Goal: Task Accomplishment & Management: Complete application form

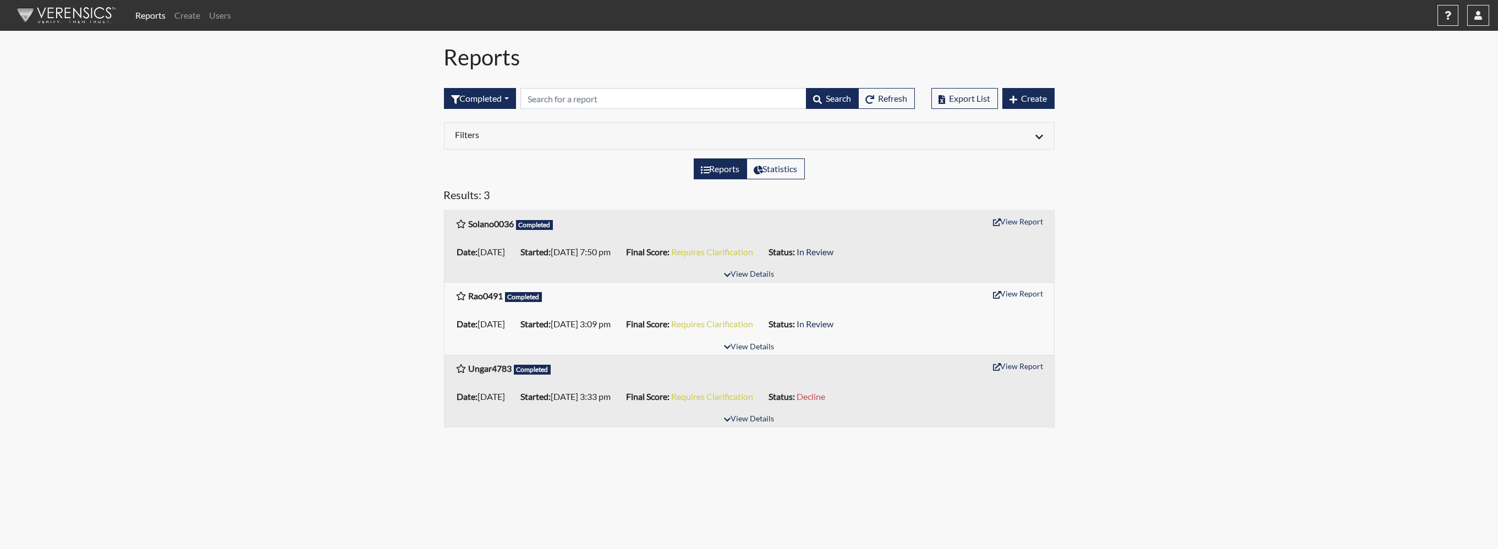
click at [149, 15] on link "Reports" at bounding box center [150, 15] width 39 height 22
click at [148, 17] on link "Reports" at bounding box center [150, 15] width 39 height 22
click at [507, 97] on button "Completed" at bounding box center [480, 98] width 72 height 21
click at [474, 137] on button "Created" at bounding box center [488, 141] width 87 height 18
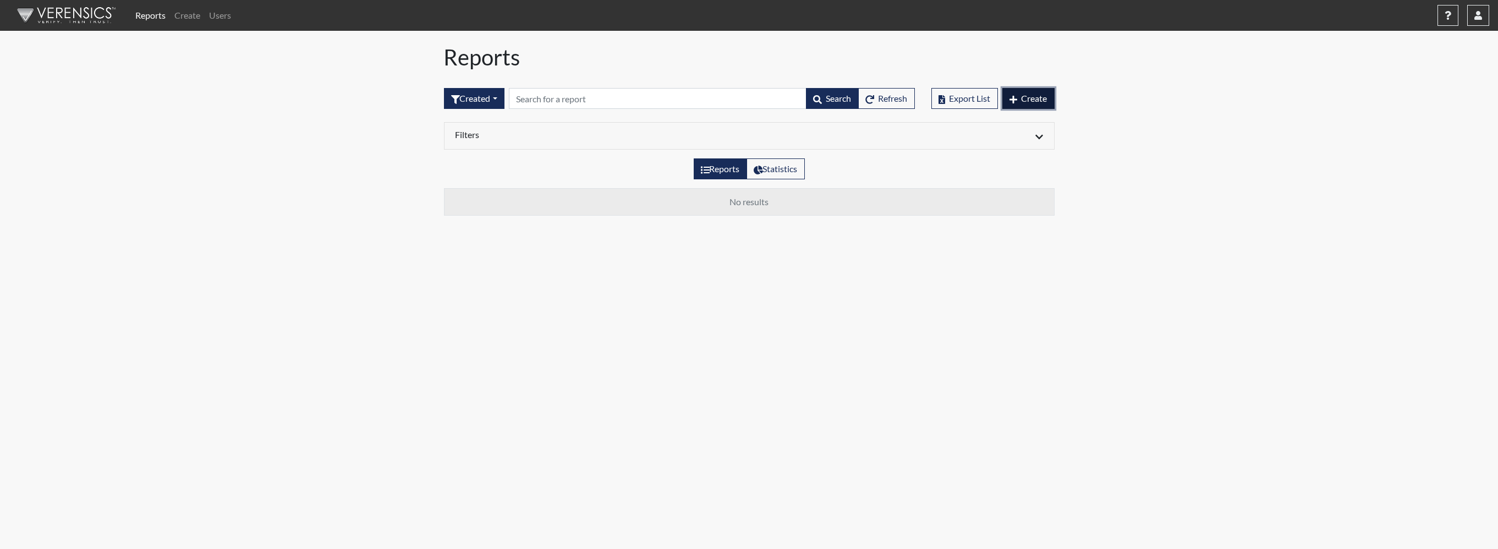
click at [1041, 95] on span "Create" at bounding box center [1035, 98] width 26 height 10
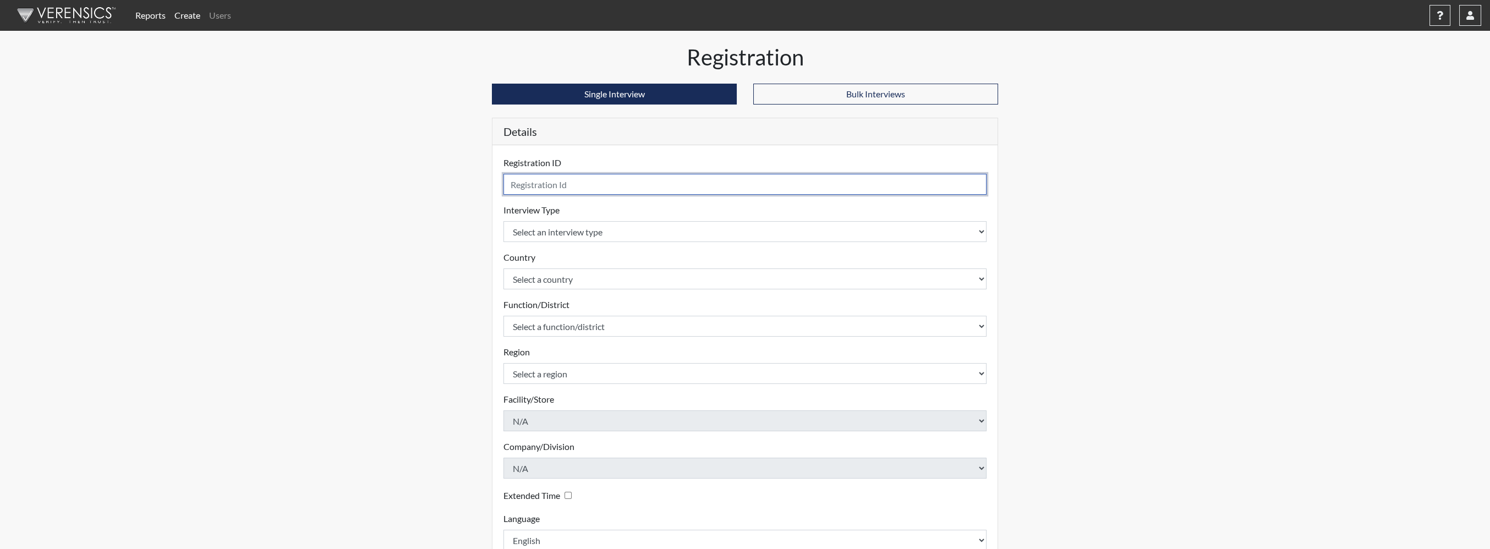
click at [622, 186] on input "text" at bounding box center [745, 184] width 483 height 21
type input "Zamora2359"
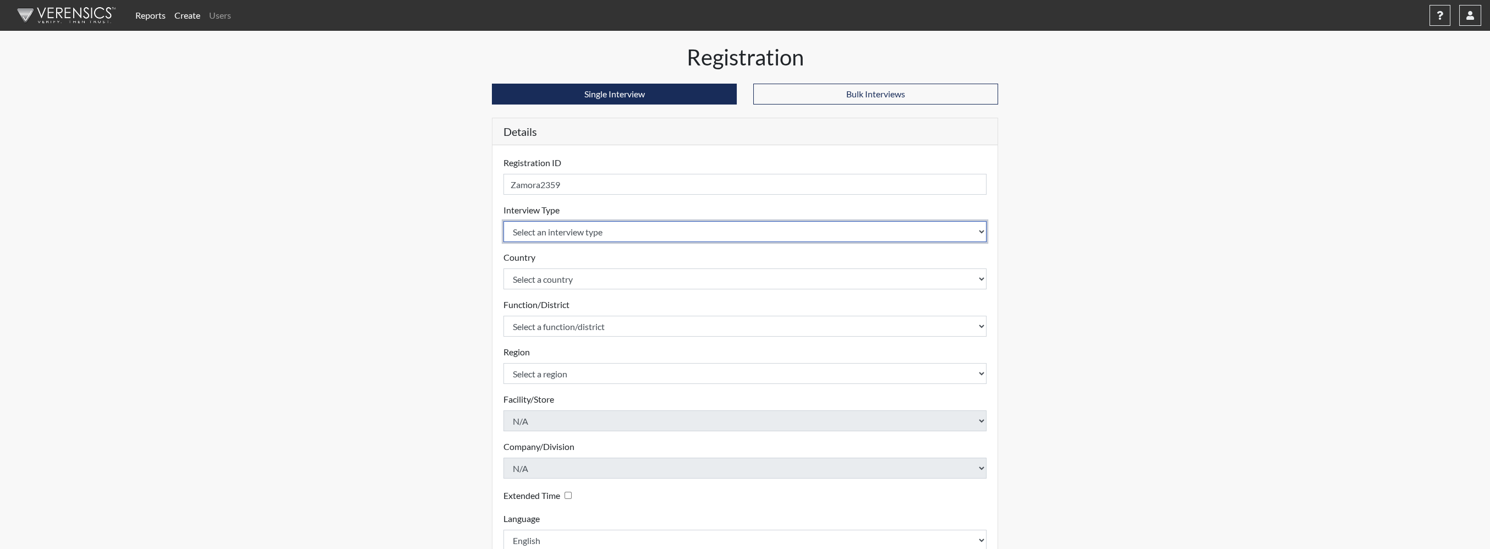
click at [576, 228] on select "Select an interview type Pre-Employment" at bounding box center [745, 231] width 483 height 21
select select "c2470aee-a530-11ea-a930-026c882af335"
click at [504, 221] on select "Select an interview type Pre-Employment" at bounding box center [745, 231] width 483 height 21
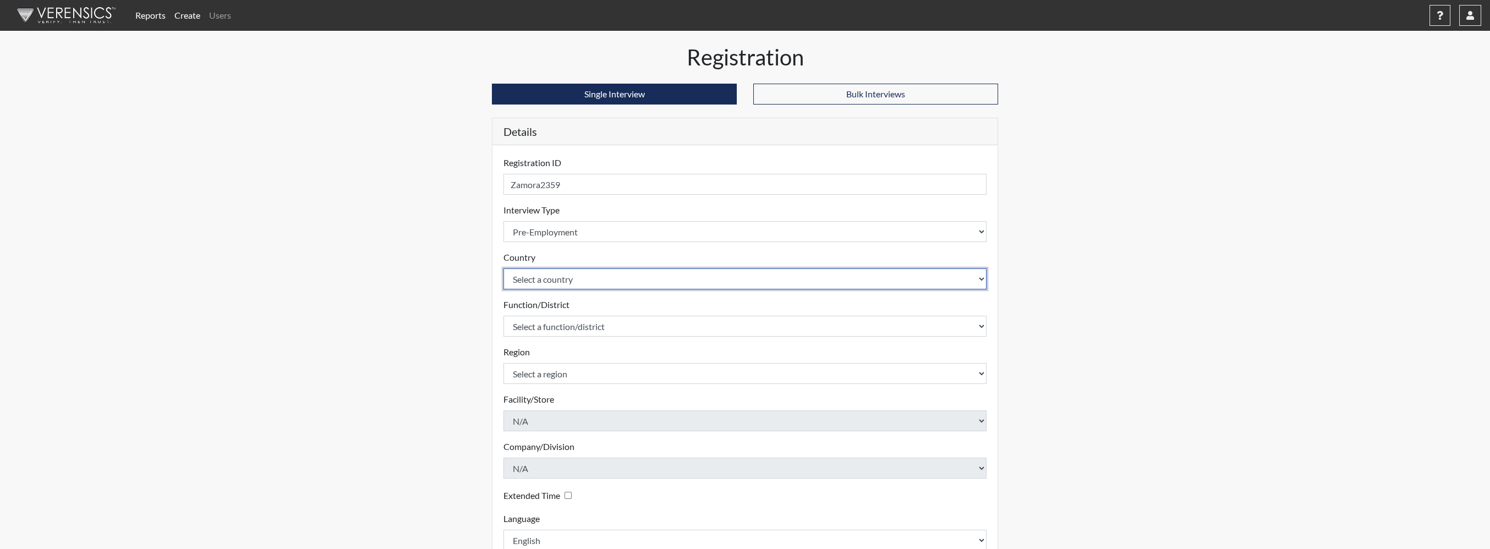
click at [554, 274] on select "Select a country United States Mexico" at bounding box center [745, 279] width 483 height 21
select select "united-states-of-america"
click at [504, 269] on select "Select a country United States Mexico" at bounding box center [745, 279] width 483 height 21
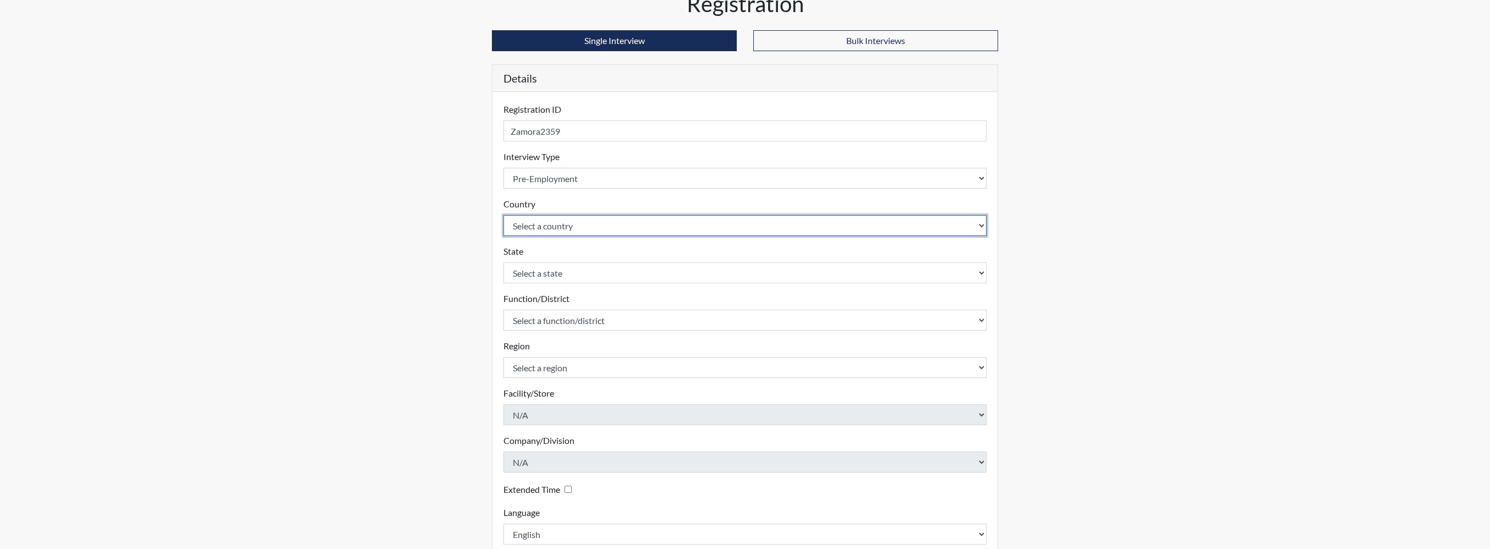
scroll to position [55, 0]
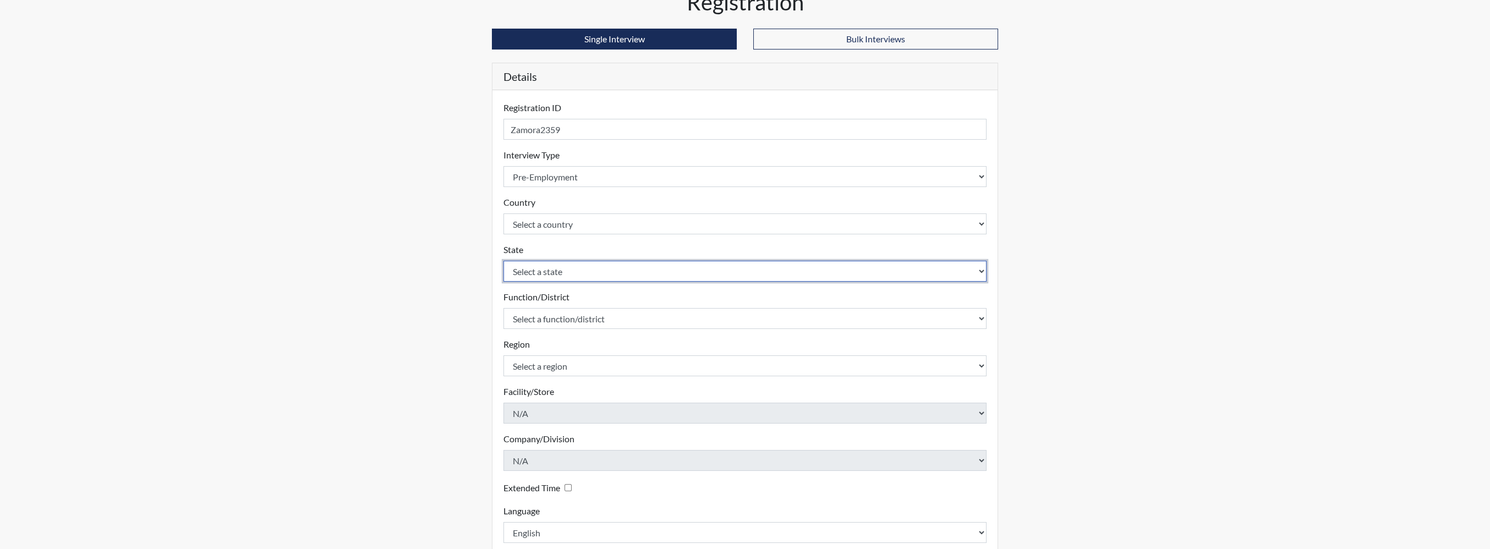
click at [524, 272] on select "Select a state Alabama Alaska Arizona Arkansas California Colorado Connecticut …" at bounding box center [745, 271] width 483 height 21
select select "TX"
click at [504, 261] on select "Select a state Alabama Alaska Arizona Arkansas California Colorado Connecticut …" at bounding box center [745, 271] width 483 height 21
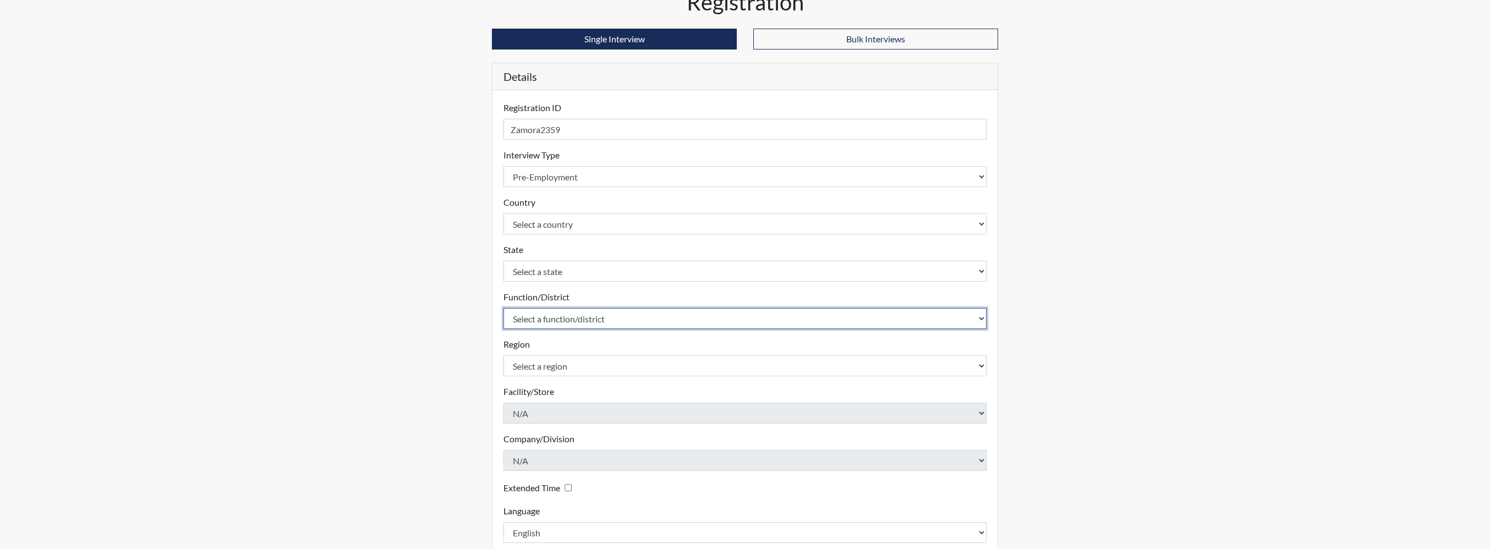
click at [579, 319] on select "Select a function/district Administrative Support Consultant / Operations Profe…" at bounding box center [745, 318] width 483 height 21
select select "7a537810-4314-46eb-8ed0-bc5f3f0d908e"
click at [504, 308] on select "Select a function/district Administrative Support Consultant / Operations Profe…" at bounding box center [745, 318] width 483 height 21
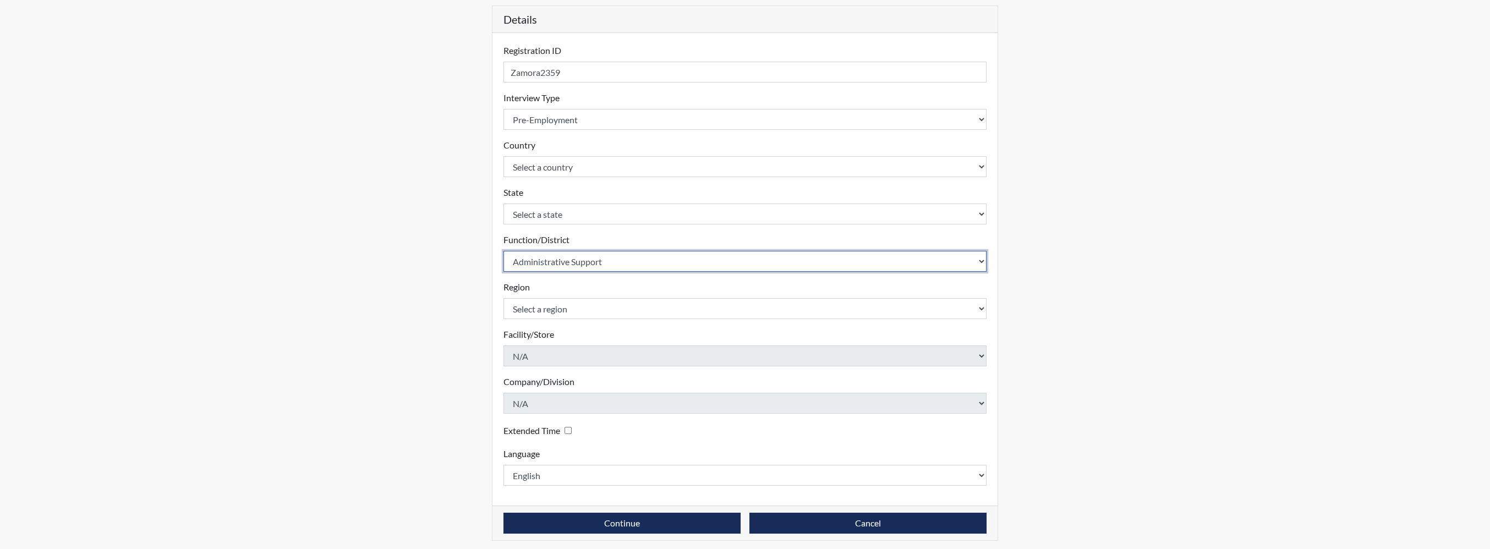
scroll to position [116, 0]
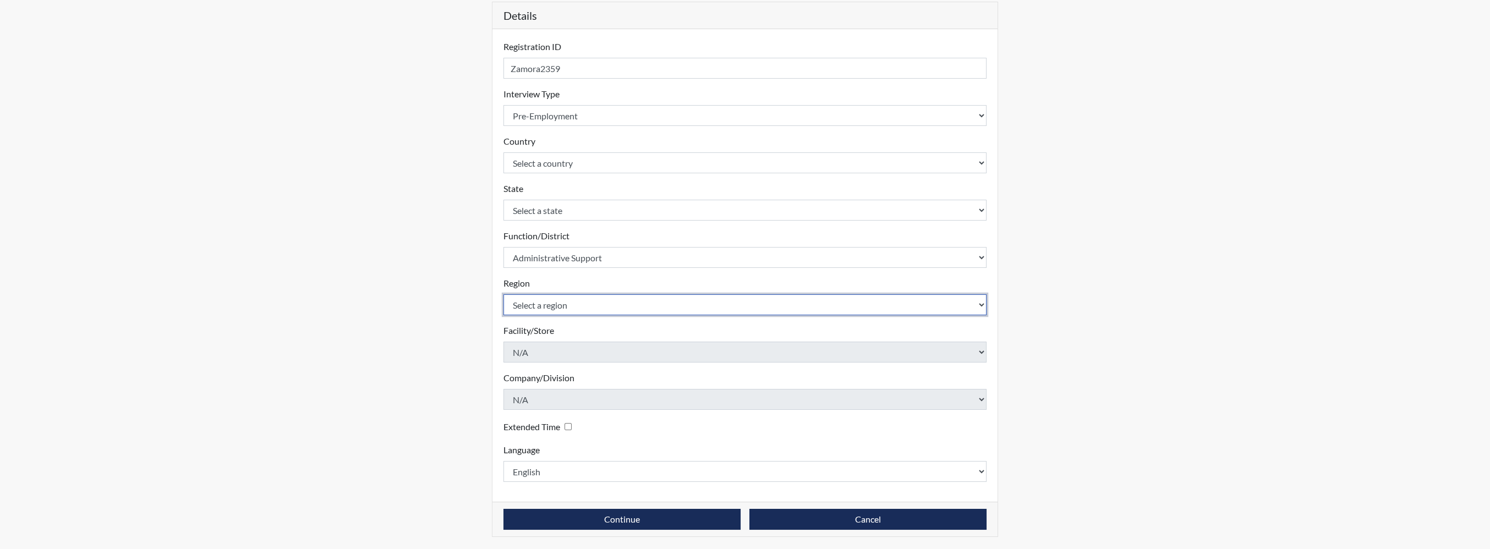
click at [511, 303] on select "Select a region Columbus Houston" at bounding box center [745, 304] width 483 height 21
select select "efa6252e-4d4c-40b9-a469-5f074cabf864"
click at [504, 294] on select "Select a region Columbus Houston" at bounding box center [745, 304] width 483 height 21
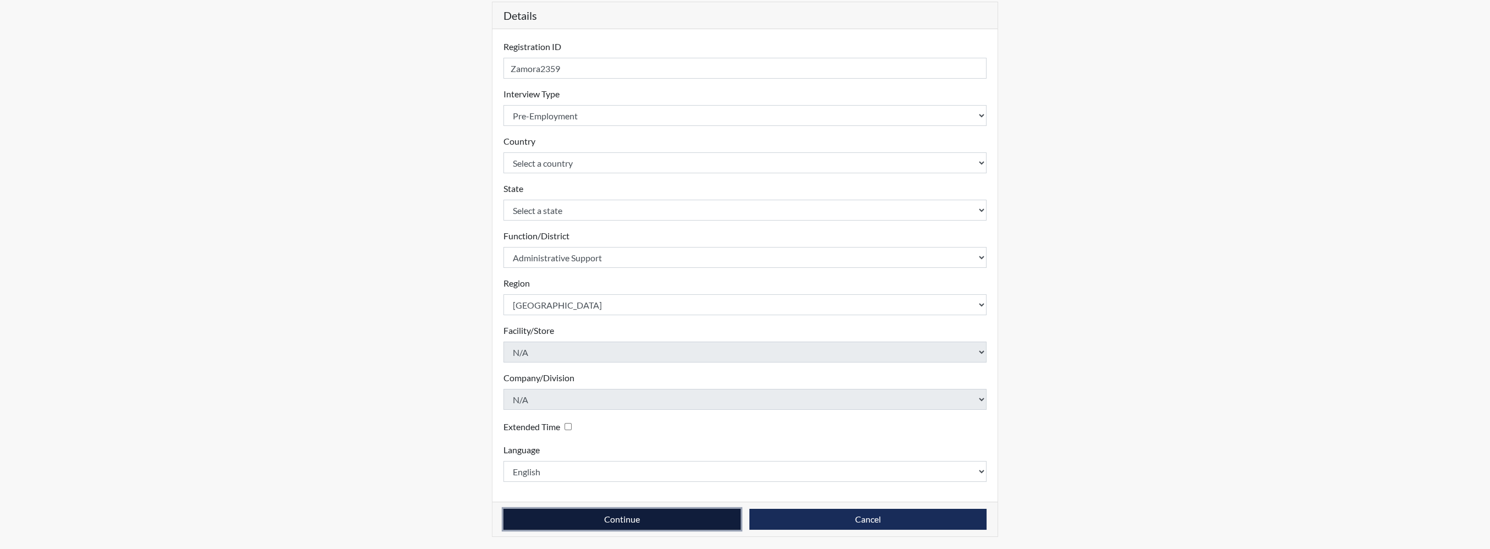
click at [576, 520] on button "Continue" at bounding box center [622, 519] width 237 height 21
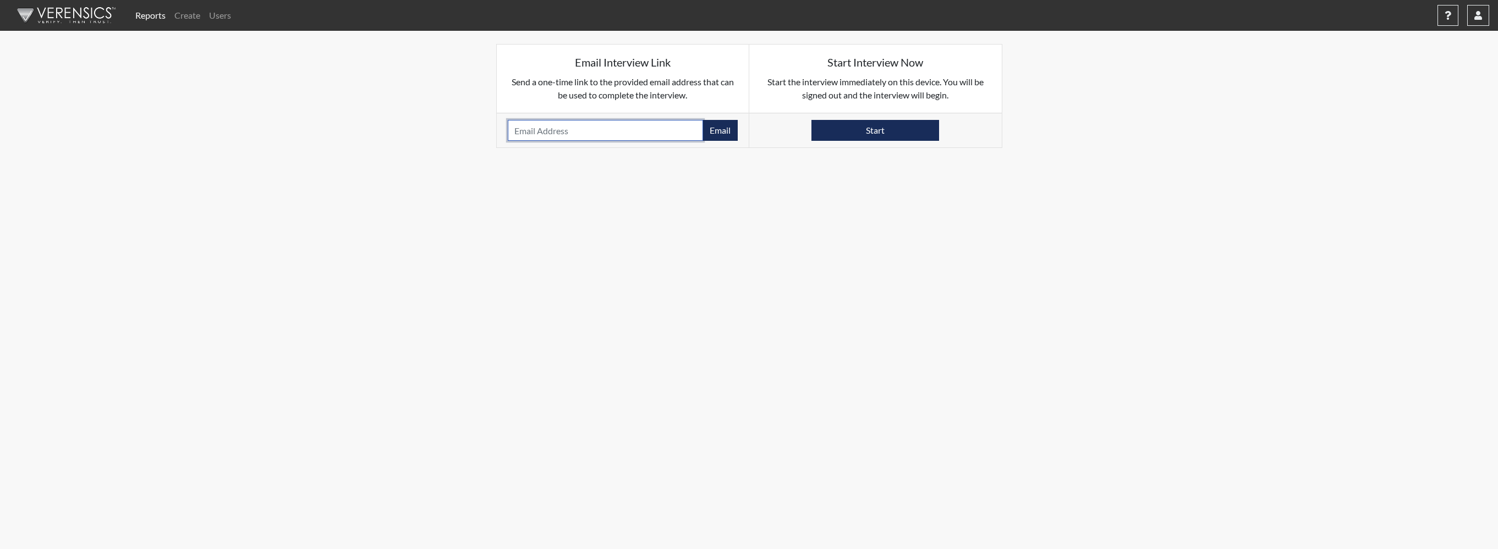
click at [596, 132] on input "email" at bounding box center [606, 130] width 196 height 21
paste input "[EMAIL_ADDRESS][DOMAIN_NAME]"
type input "[EMAIL_ADDRESS][DOMAIN_NAME]"
click at [714, 129] on button "Email" at bounding box center [720, 130] width 35 height 21
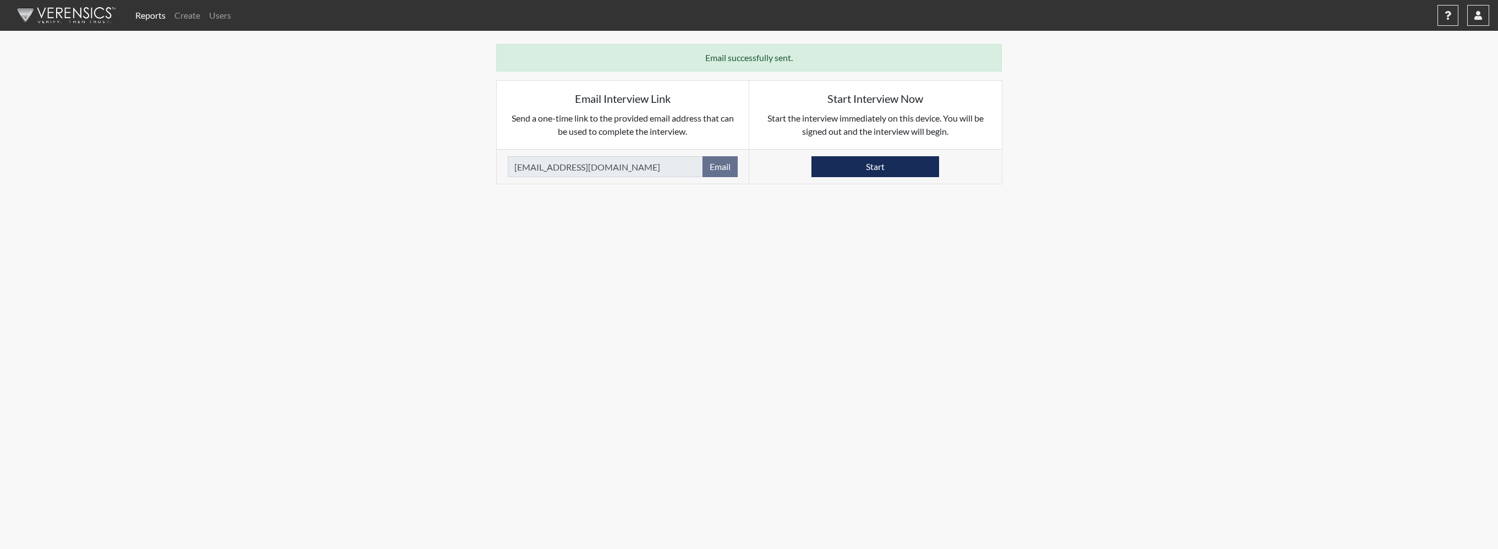
click at [150, 11] on link "Reports" at bounding box center [150, 15] width 39 height 22
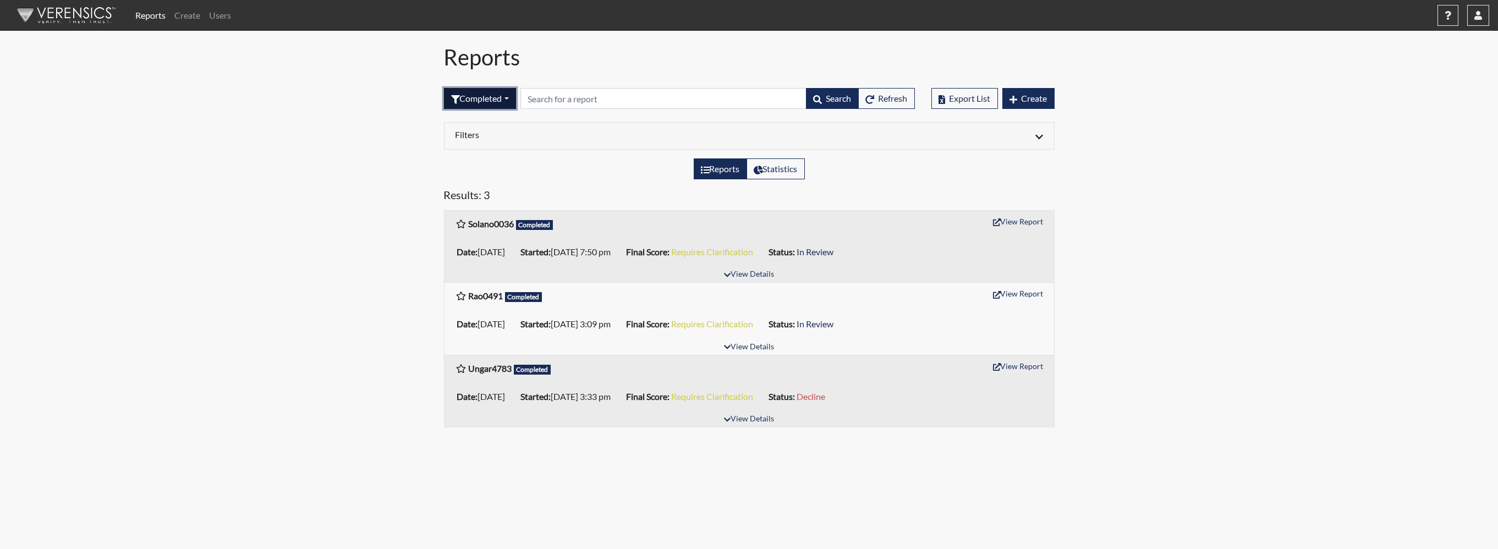
click at [512, 97] on button "Completed" at bounding box center [480, 98] width 72 height 21
click at [474, 178] on button "In Progress" at bounding box center [488, 176] width 87 height 18
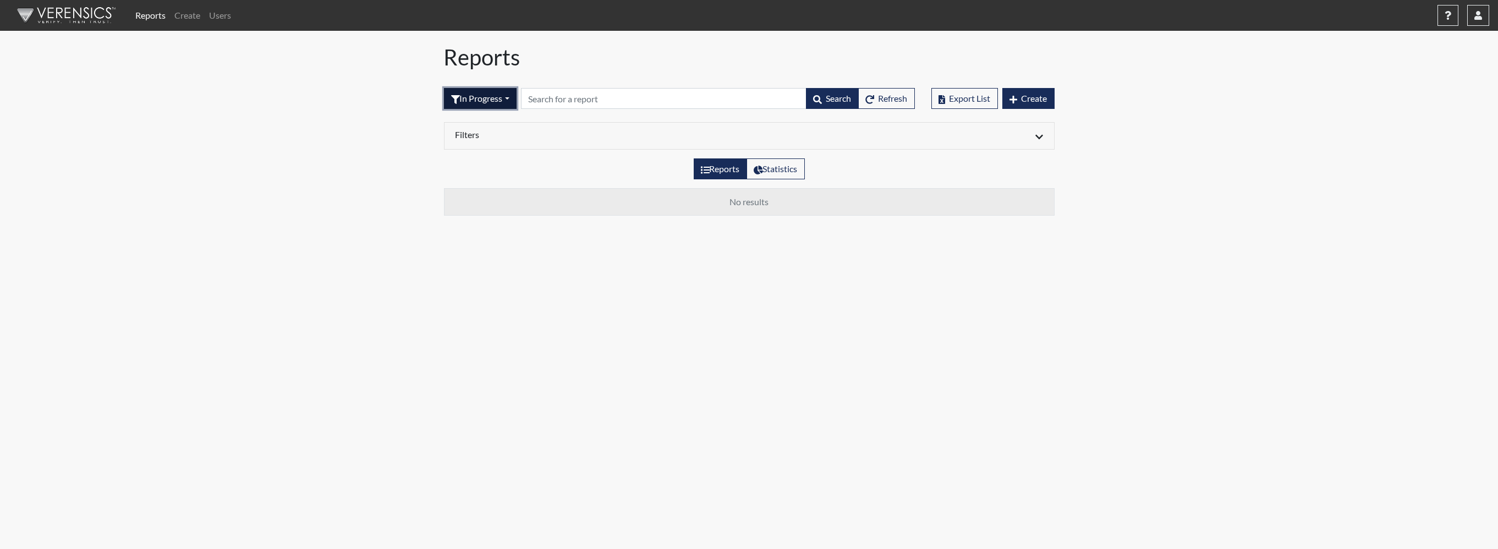
click at [503, 100] on button "In Progress" at bounding box center [480, 98] width 73 height 21
click at [469, 143] on button "Created" at bounding box center [488, 141] width 87 height 18
click at [475, 99] on button "Created" at bounding box center [474, 98] width 61 height 21
click at [467, 127] on button "All" at bounding box center [488, 123] width 87 height 18
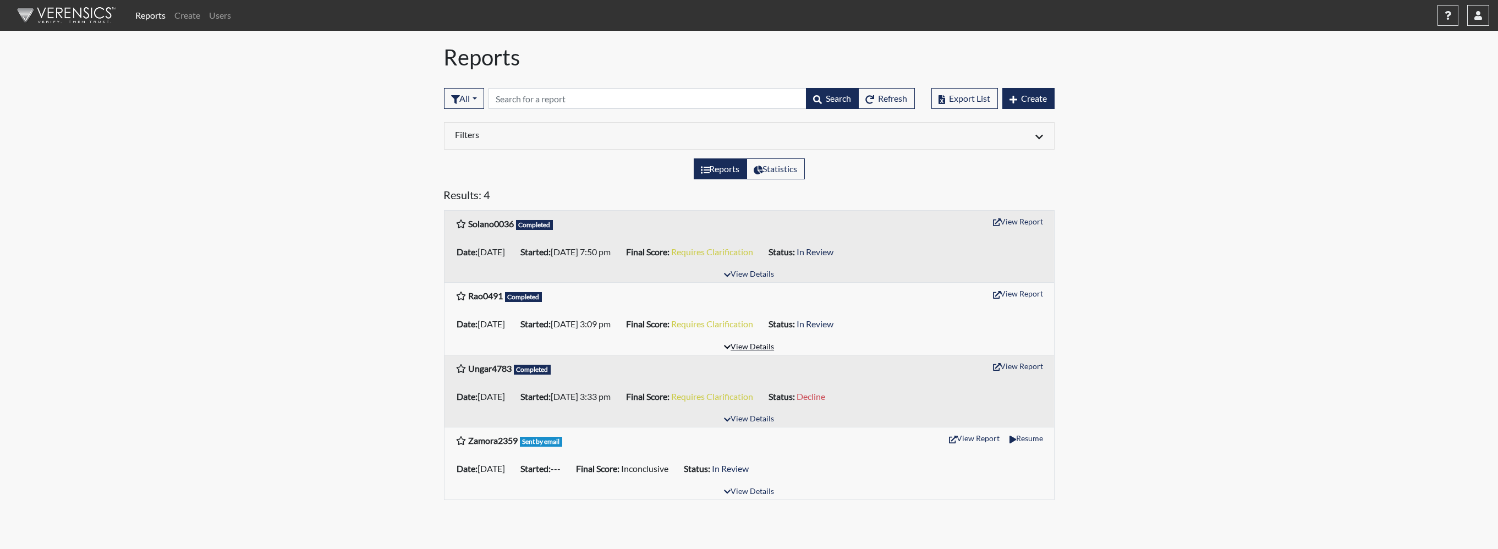
click at [743, 344] on button "View Details" at bounding box center [749, 347] width 60 height 15
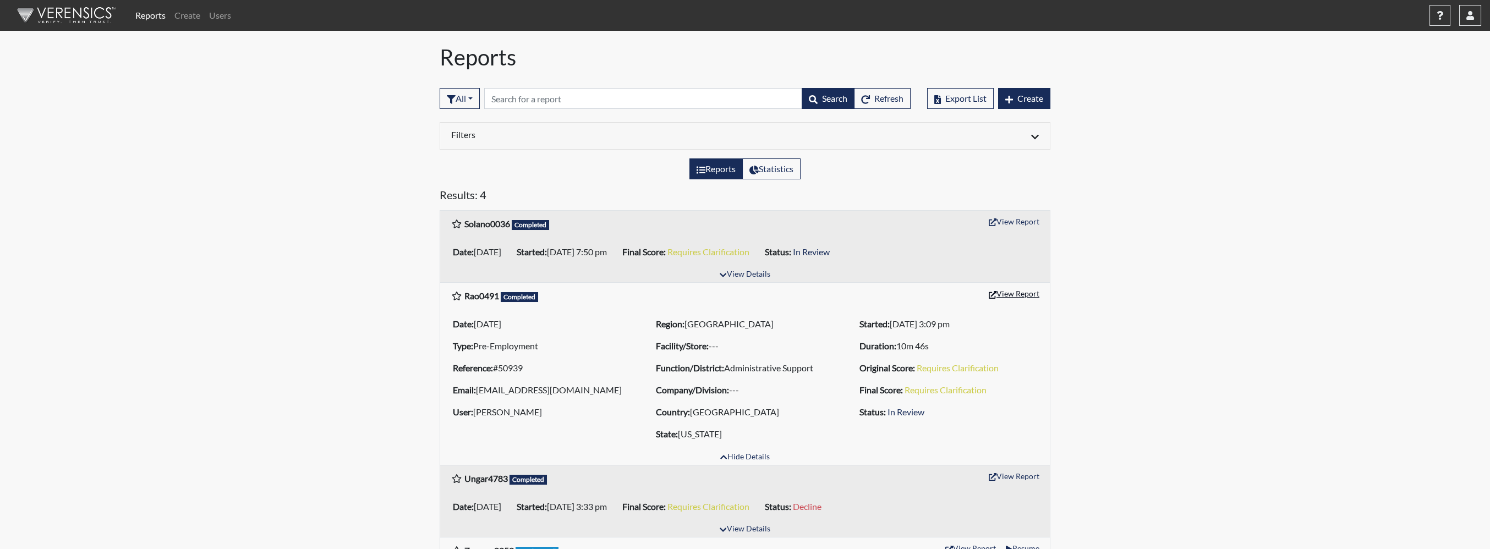
click at [1020, 294] on button "View Report" at bounding box center [1014, 293] width 61 height 17
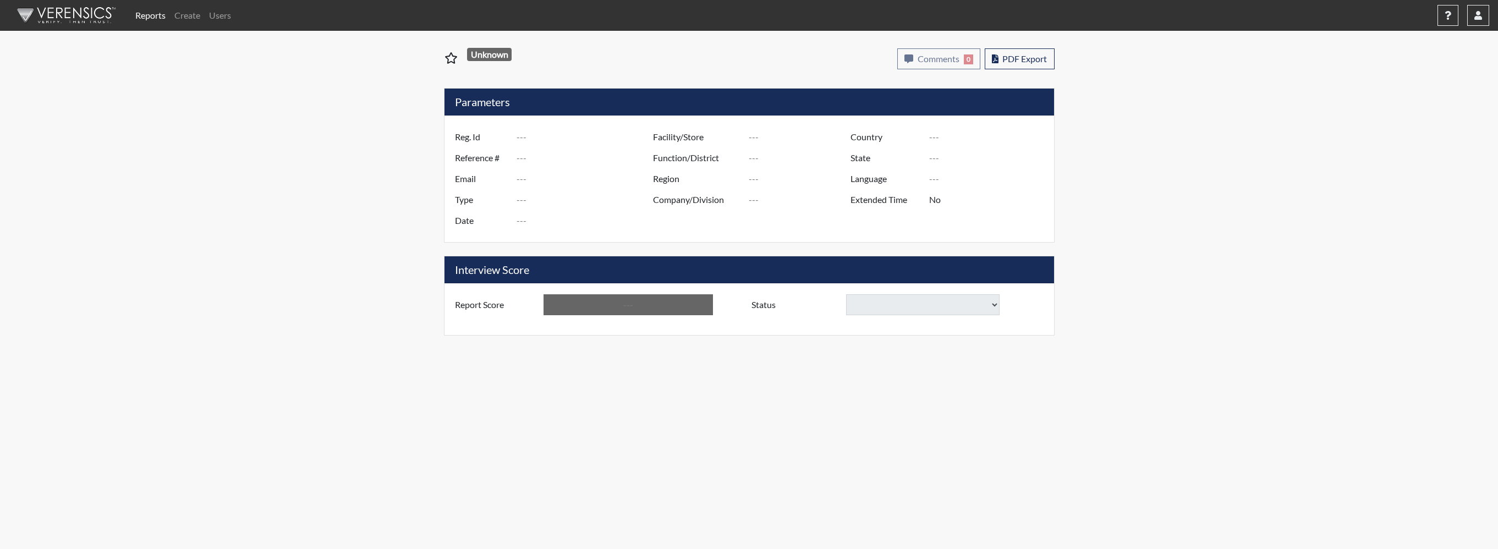
type input "Rao0491"
type input "50939"
type input "ash63084@gmail.com"
type input "Pre-Employment"
type input "Aug 25, 2025"
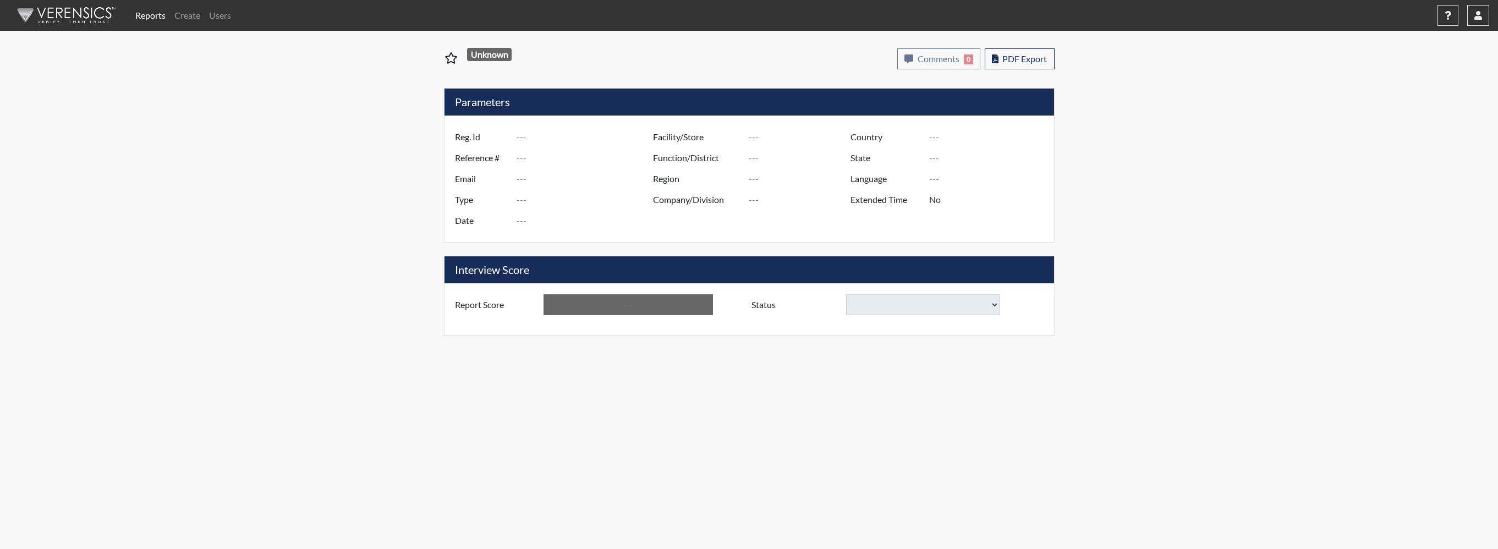
type input "Administrative Support"
type input "[GEOGRAPHIC_DATA]"
type input "[US_STATE]"
type input "English"
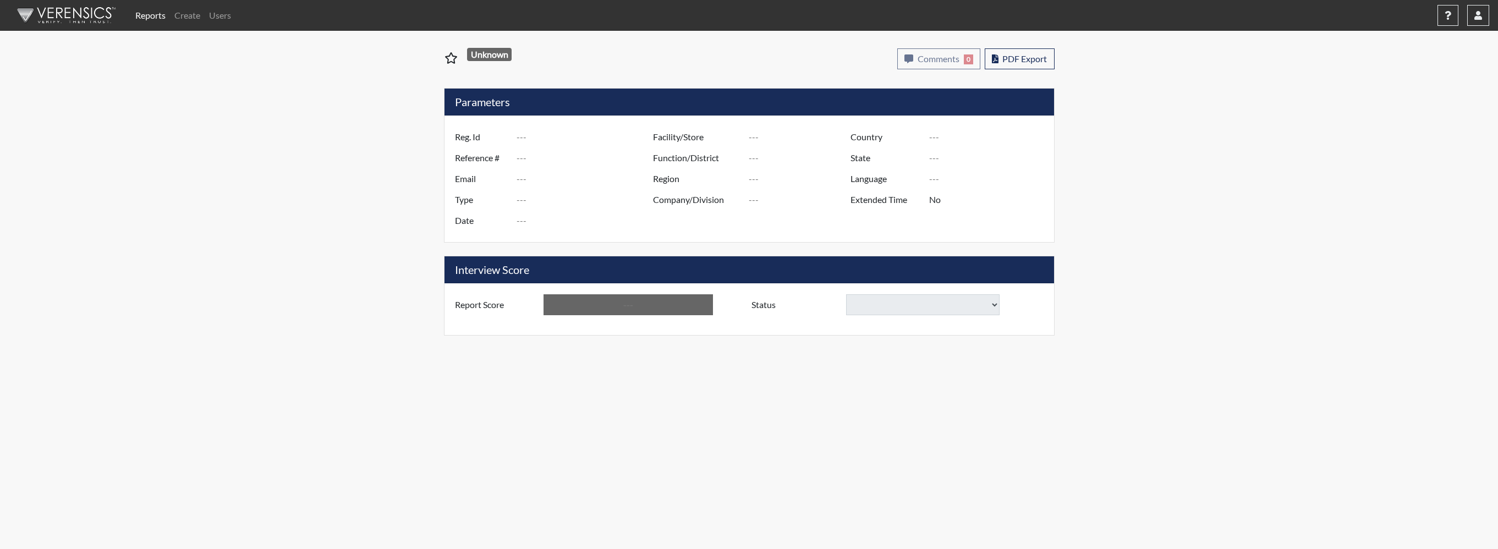
type input "Requires Clarification"
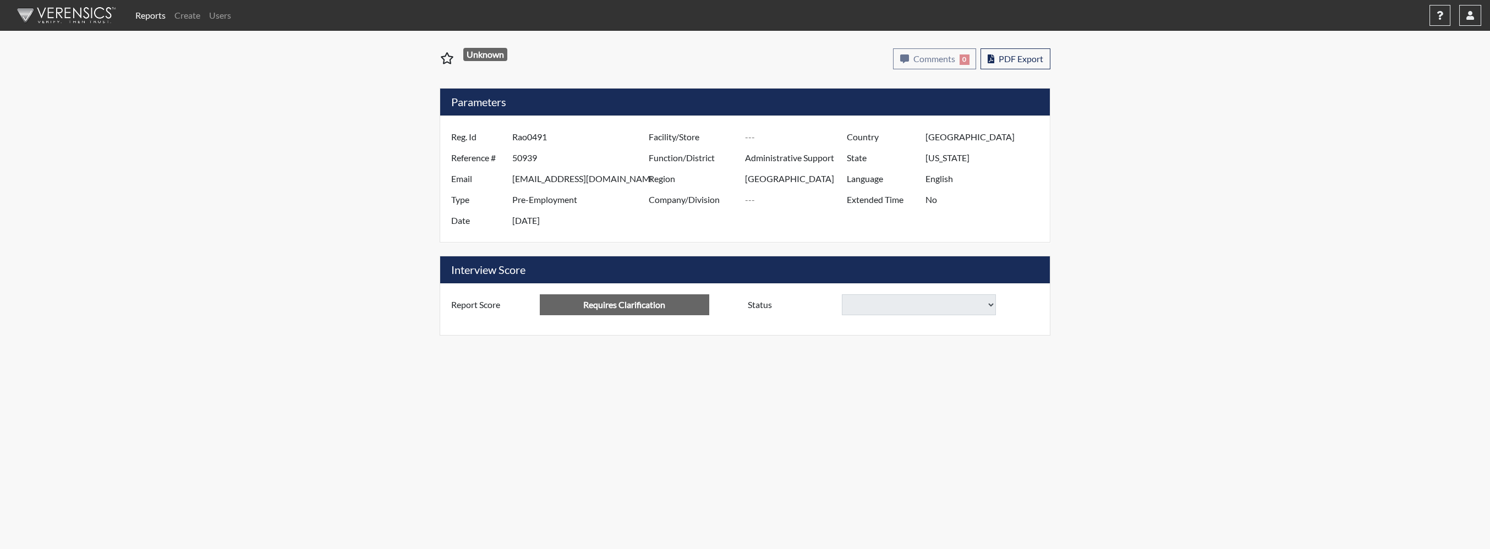
select select
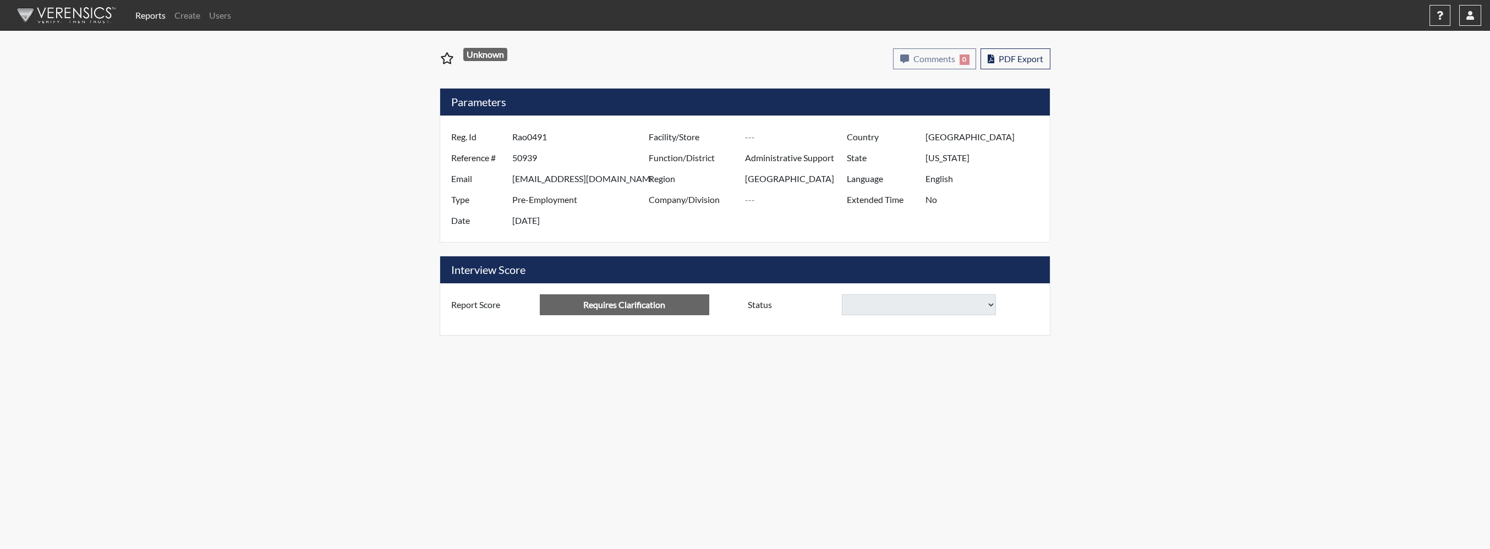
select select
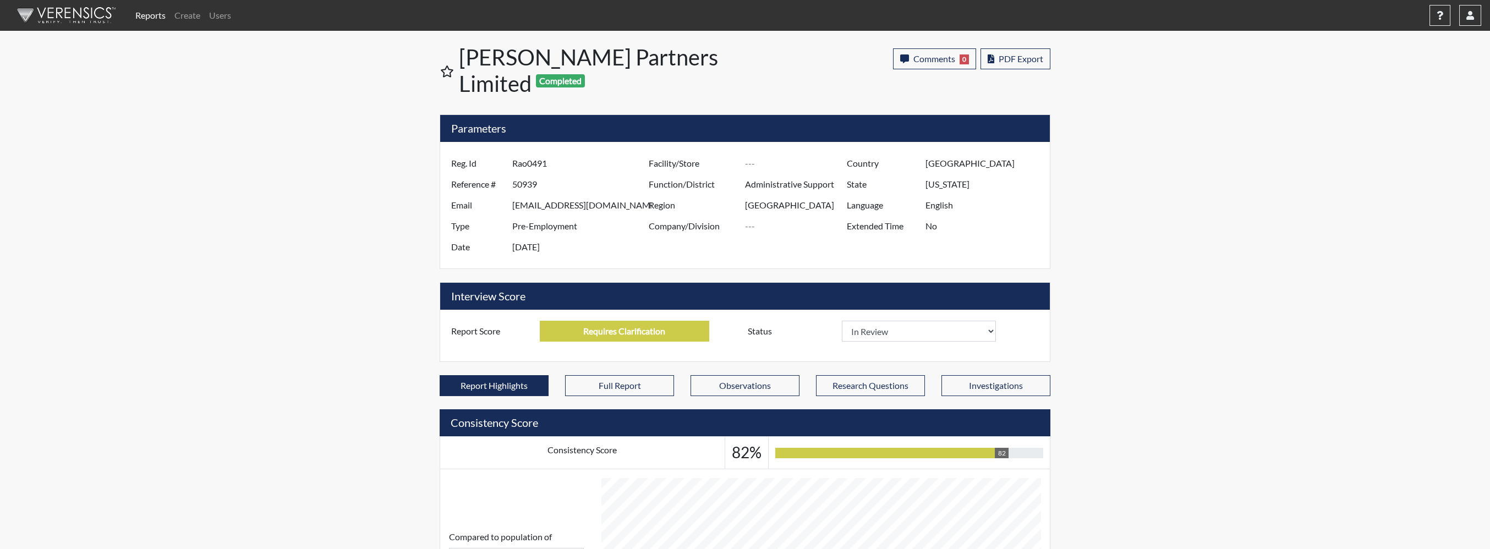
scroll to position [183, 457]
click at [912, 321] on select "In Review Hire Decline" at bounding box center [919, 331] width 154 height 21
select select "decline"
select select
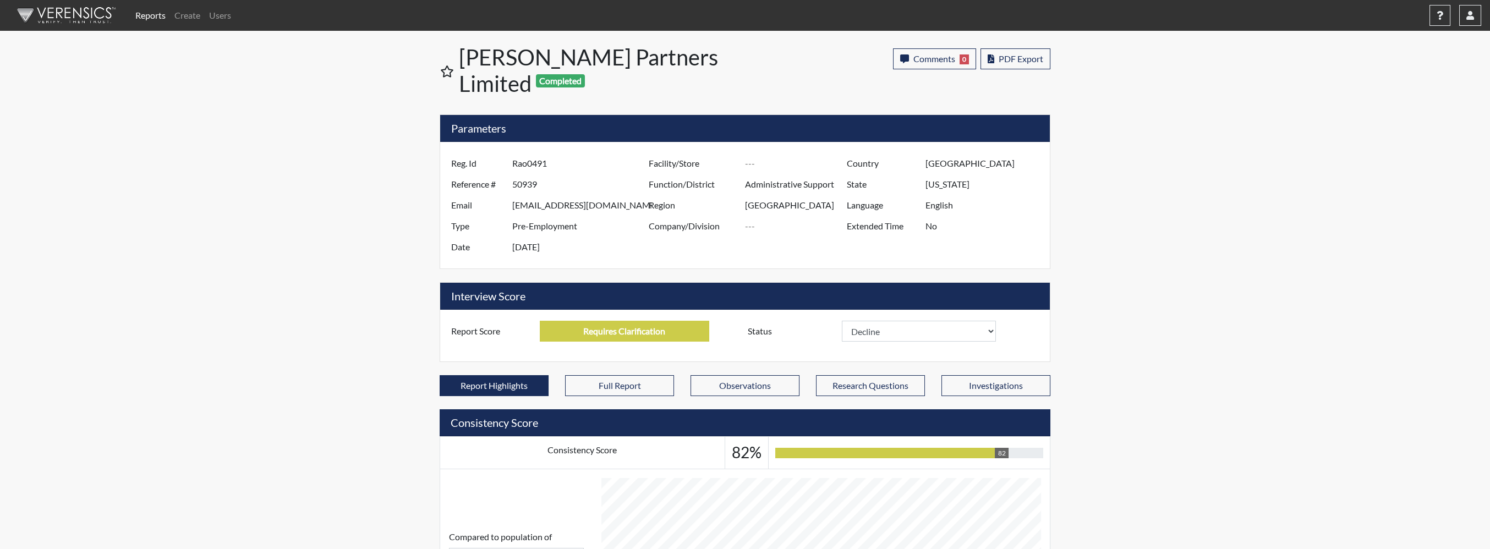
select select
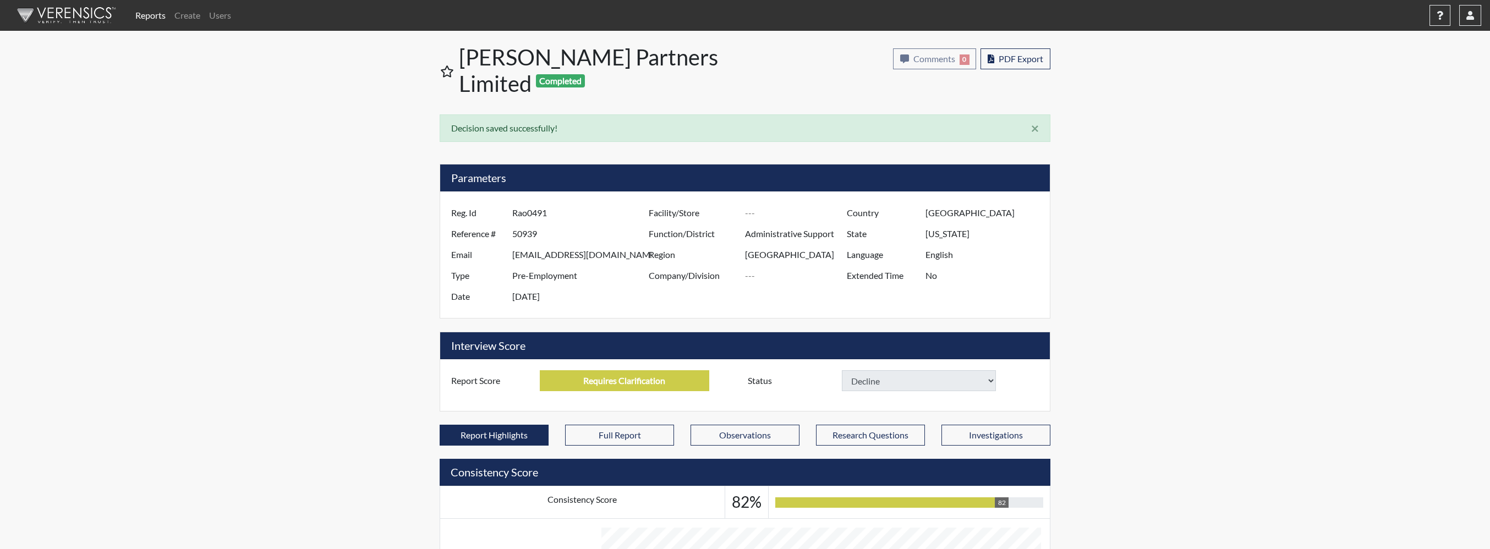
select select
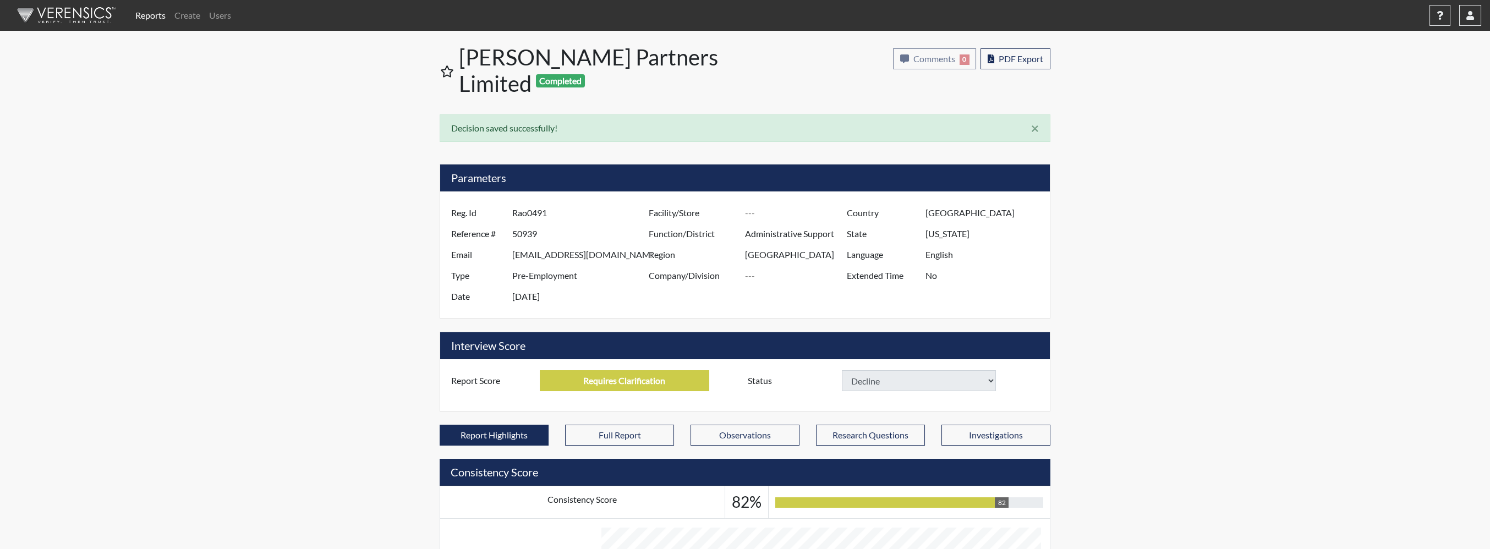
select select
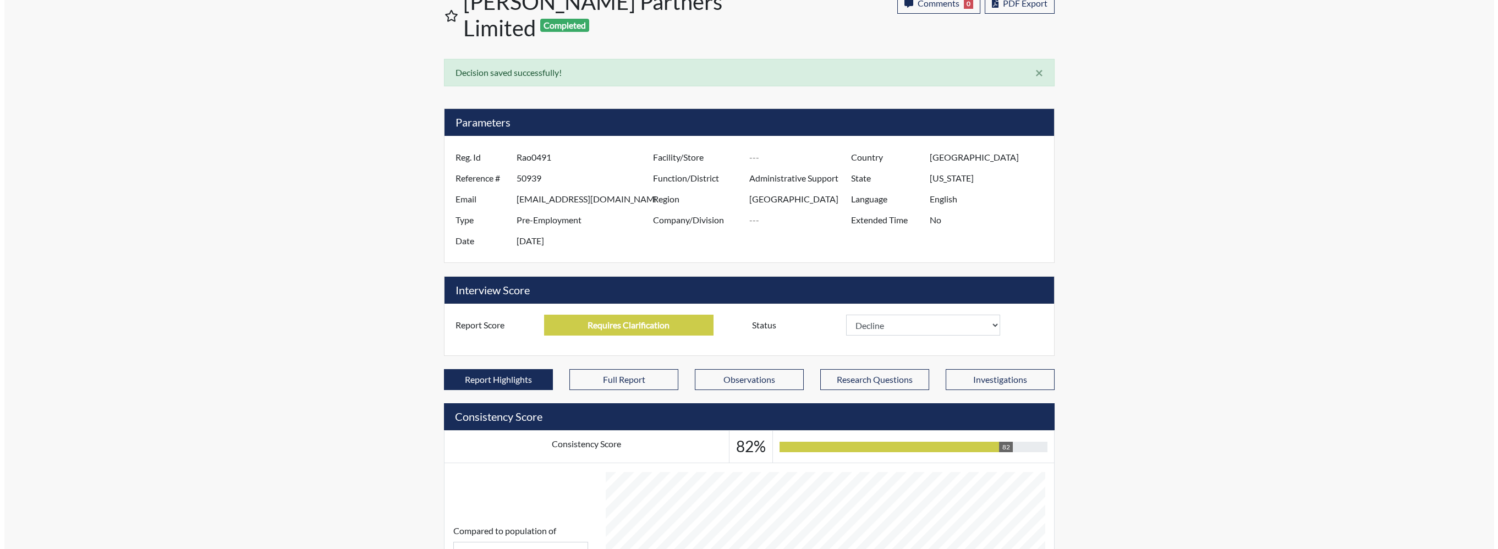
scroll to position [0, 0]
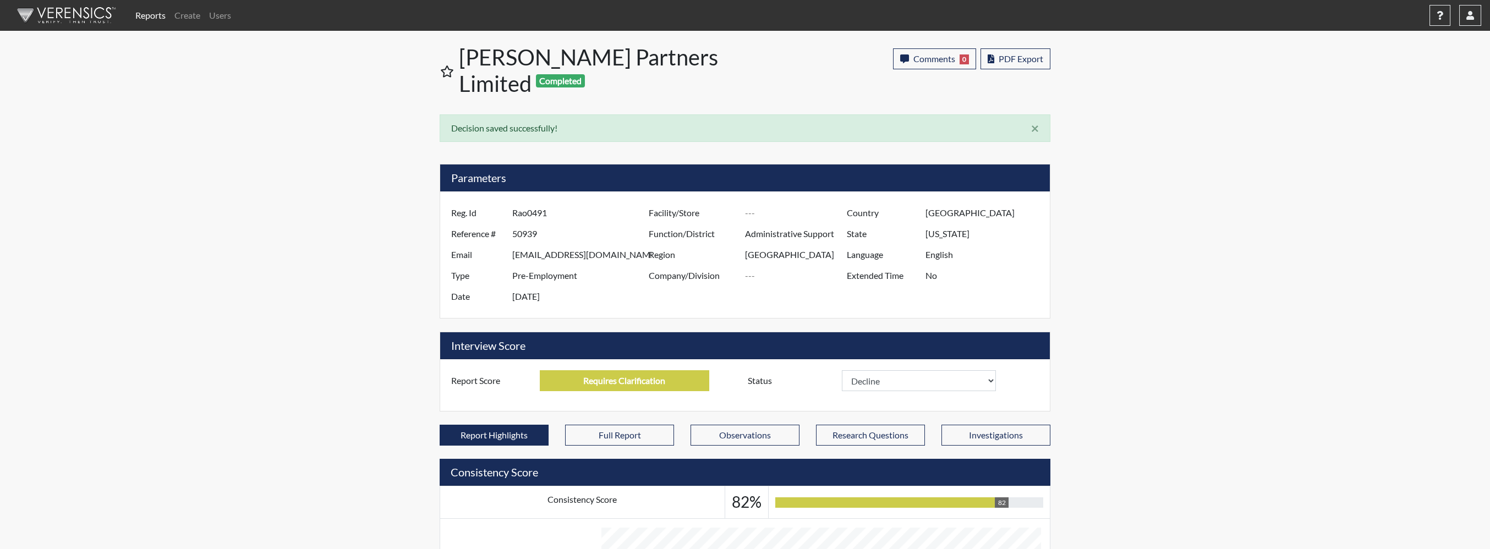
click at [140, 10] on link "Reports" at bounding box center [150, 15] width 39 height 22
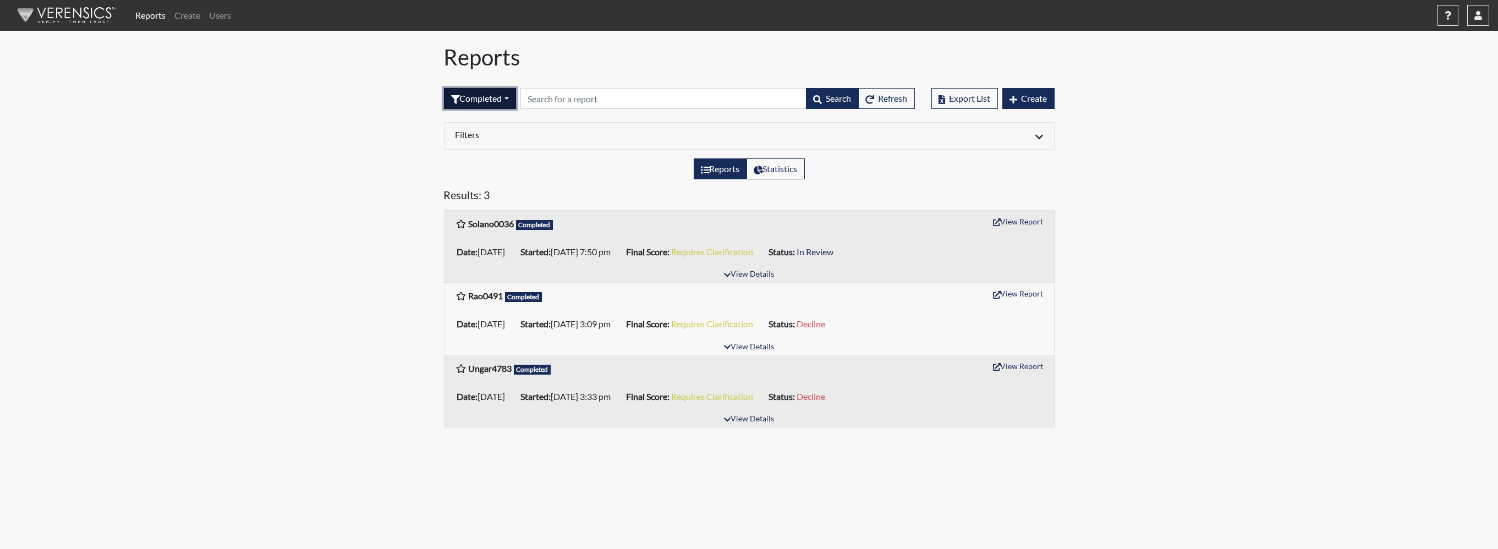
click at [504, 95] on button "Completed" at bounding box center [480, 98] width 72 height 21
click at [469, 119] on button "All" at bounding box center [488, 123] width 87 height 18
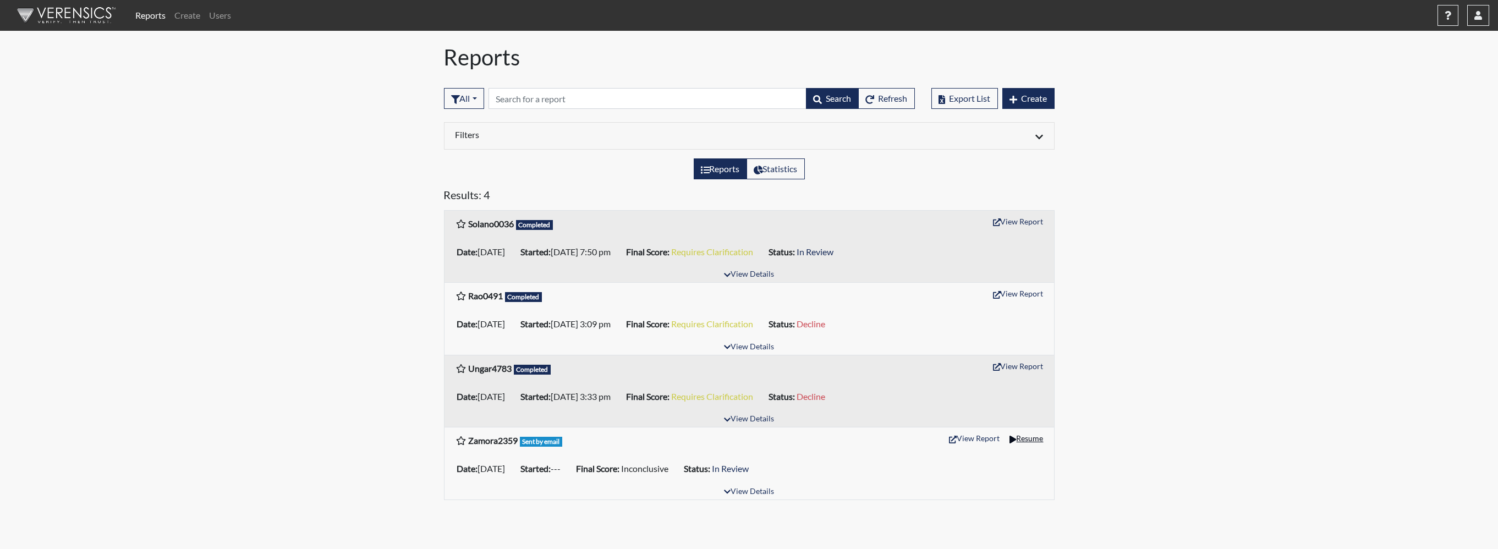
click at [1032, 438] on button "Resume" at bounding box center [1026, 438] width 43 height 17
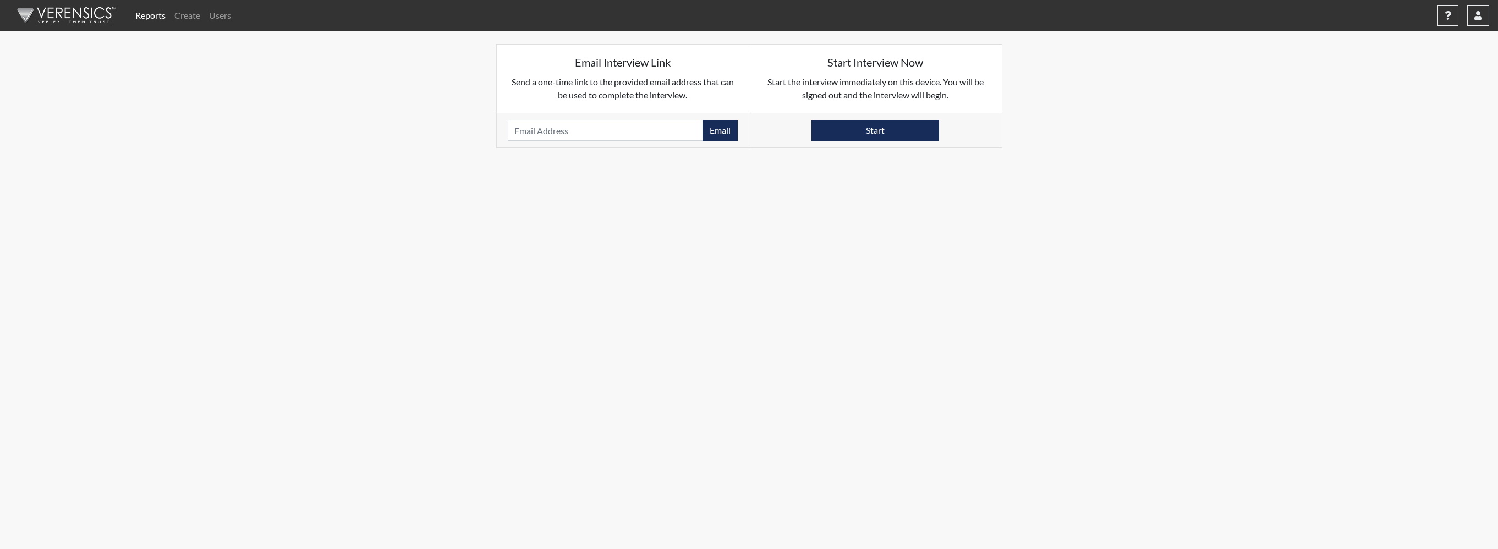
click at [156, 18] on link "Reports" at bounding box center [150, 15] width 39 height 22
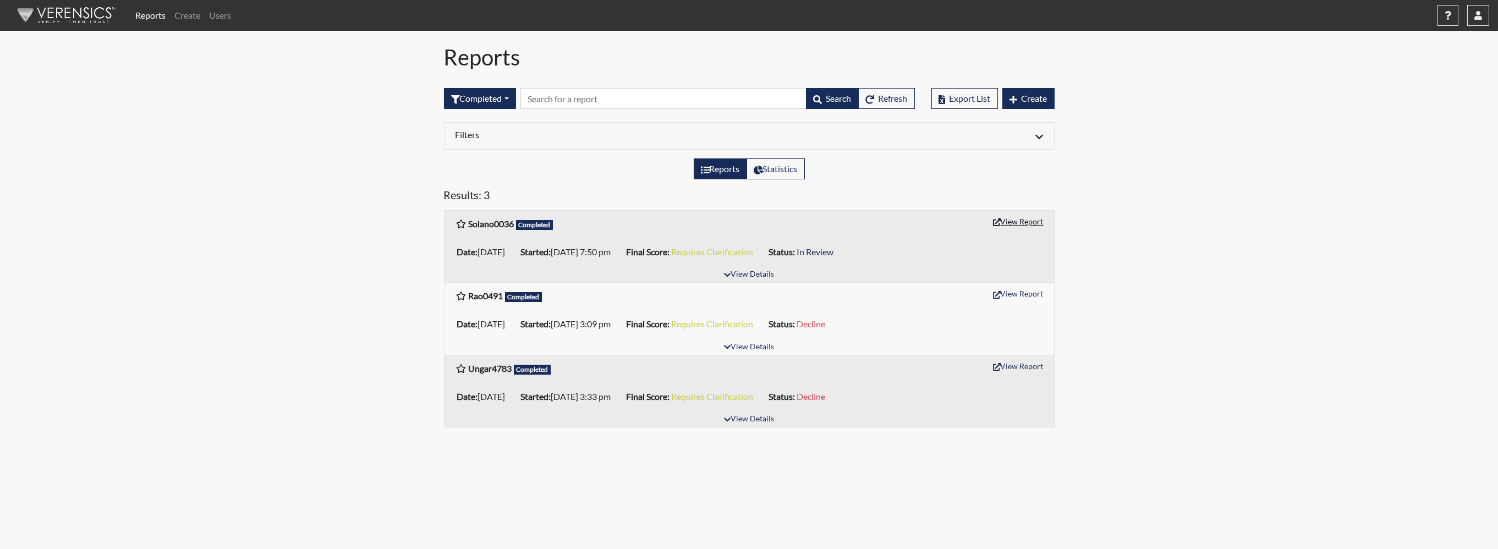
click at [1026, 217] on button "View Report" at bounding box center [1018, 221] width 61 height 17
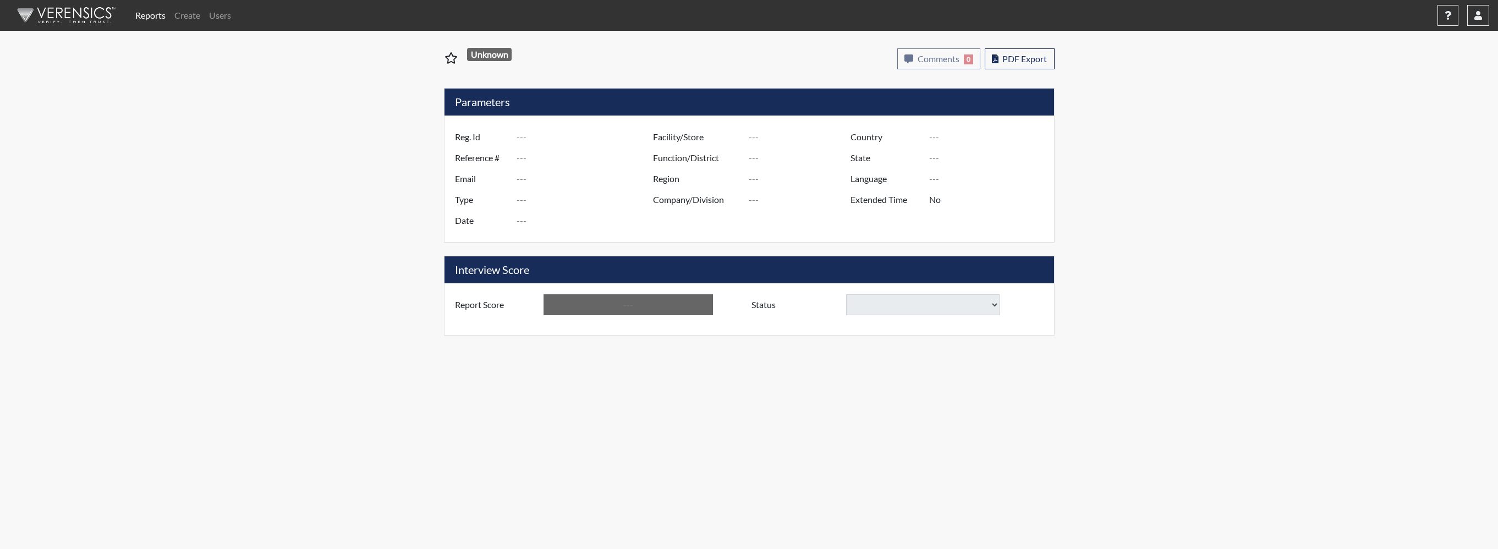
type input "Solano0036"
type input "50787"
type input "[PERSON_NAME][EMAIL_ADDRESS][PERSON_NAME][DOMAIN_NAME]"
type input "Pre-Employment"
type input "[DATE]"
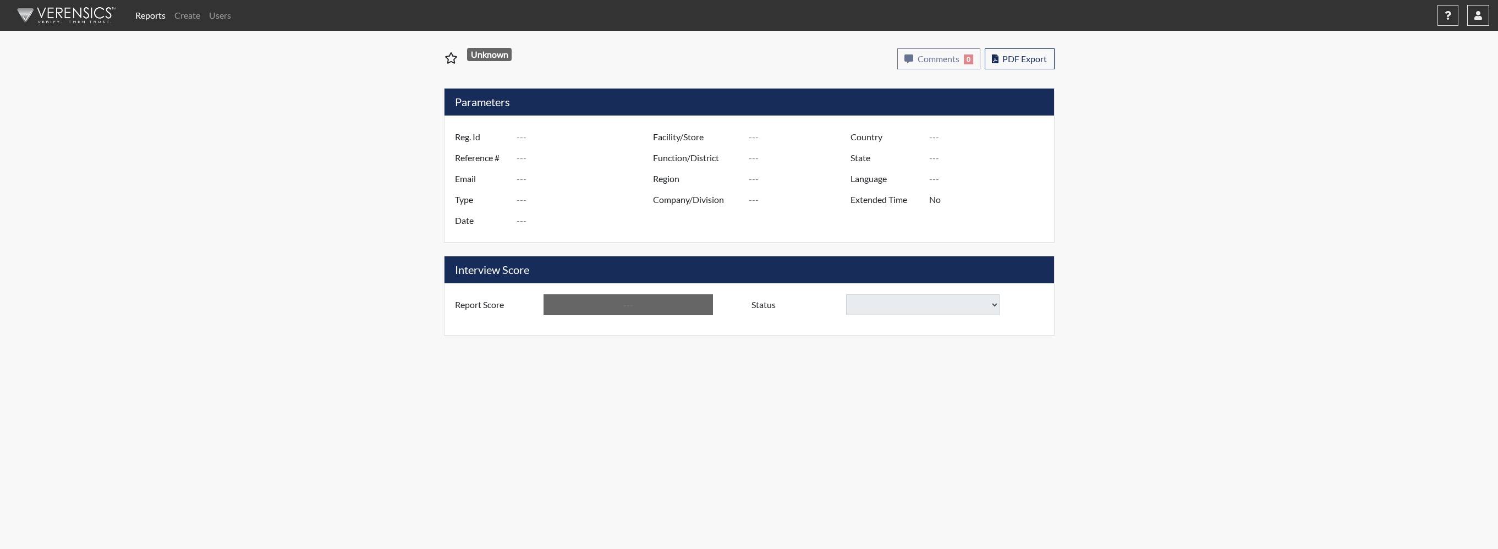
type input "Administrative Support"
type input "[GEOGRAPHIC_DATA]"
type input "[US_STATE]"
type input "English"
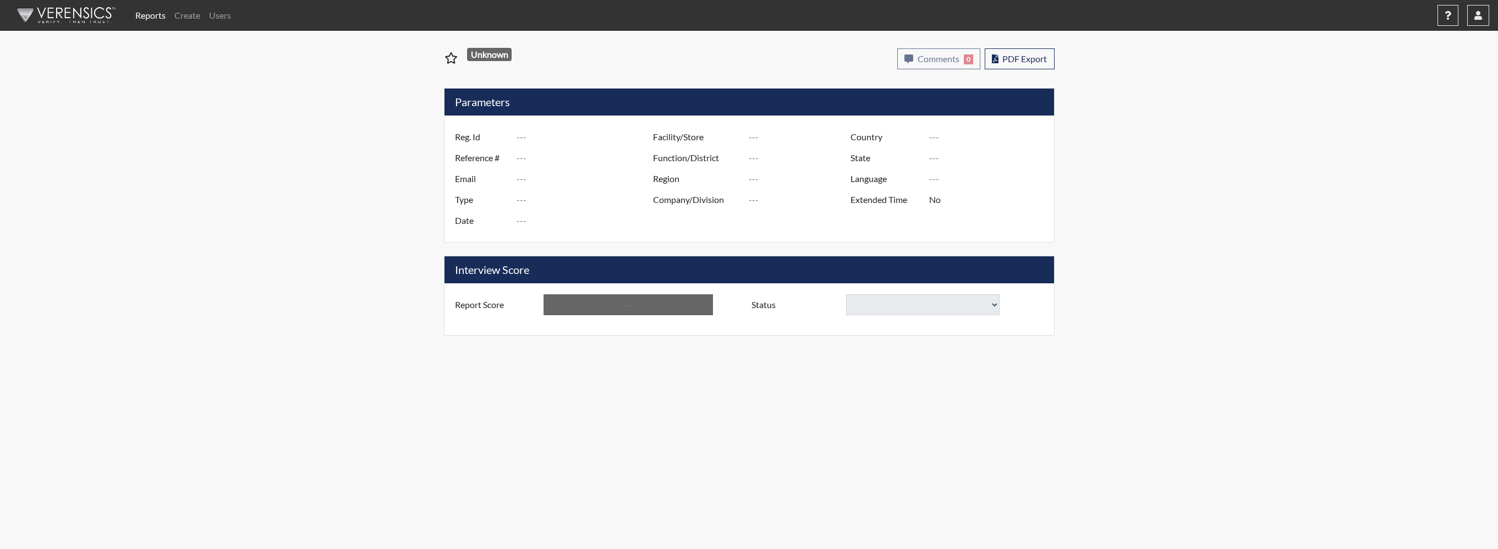
type input "Requires Clarification"
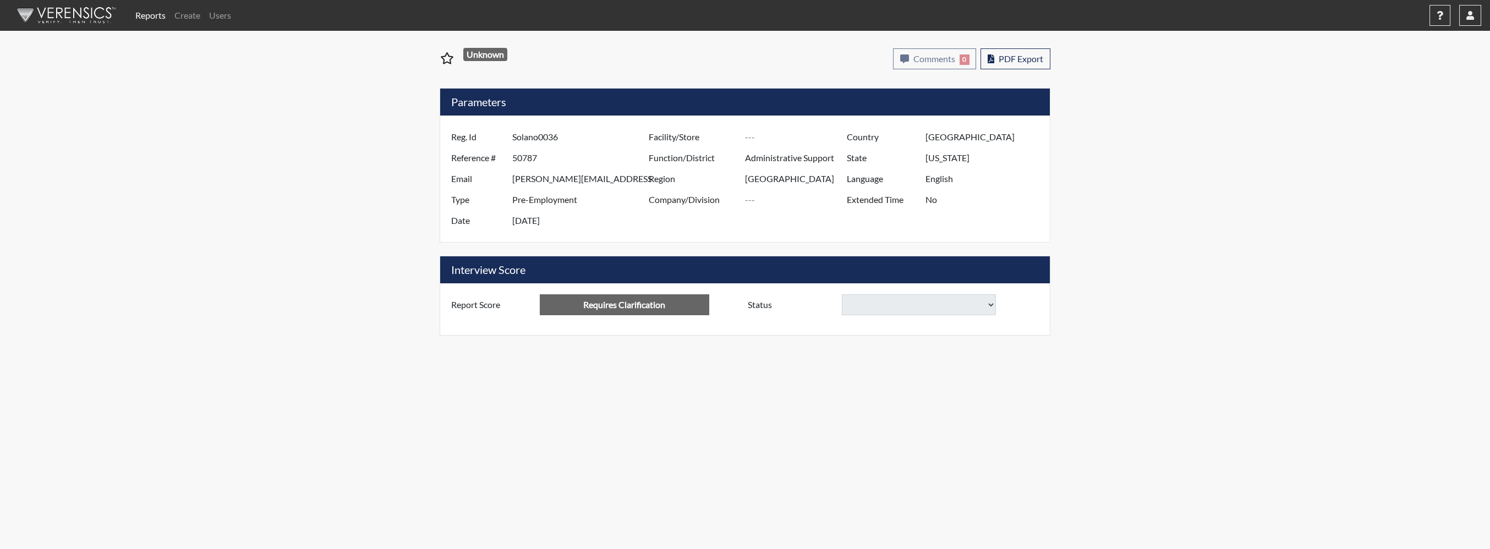
select select
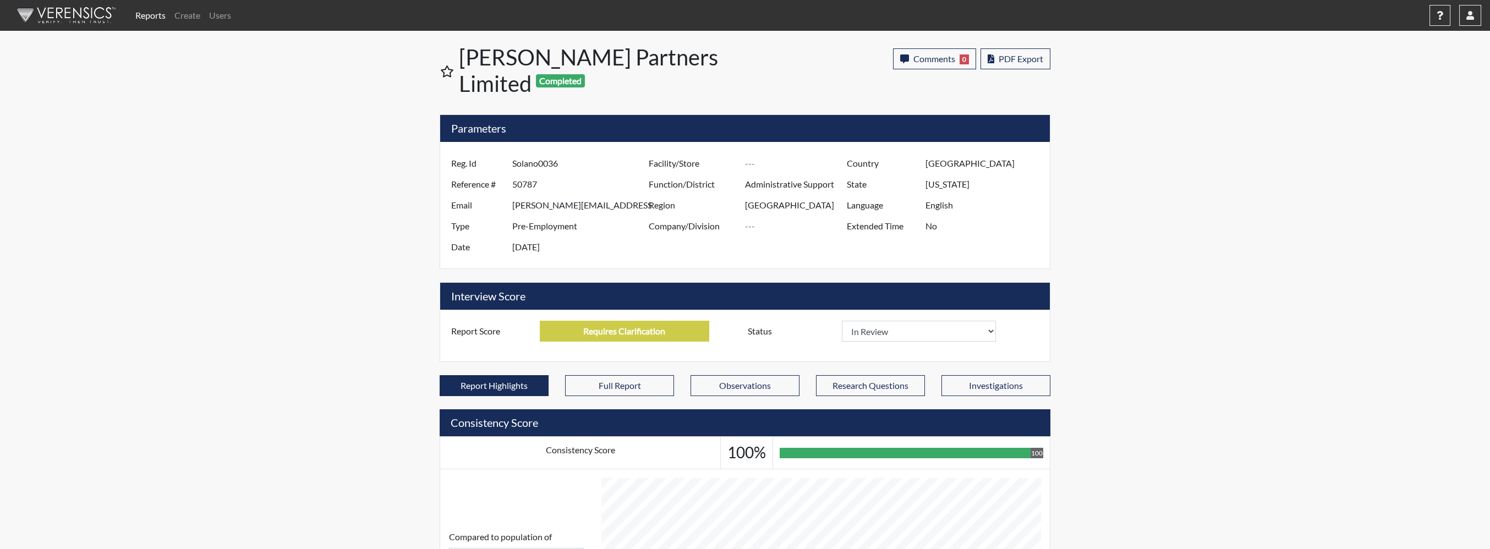
scroll to position [183, 457]
click at [859, 321] on select "In Review Hire Decline" at bounding box center [919, 331] width 154 height 21
select select "hire"
select select
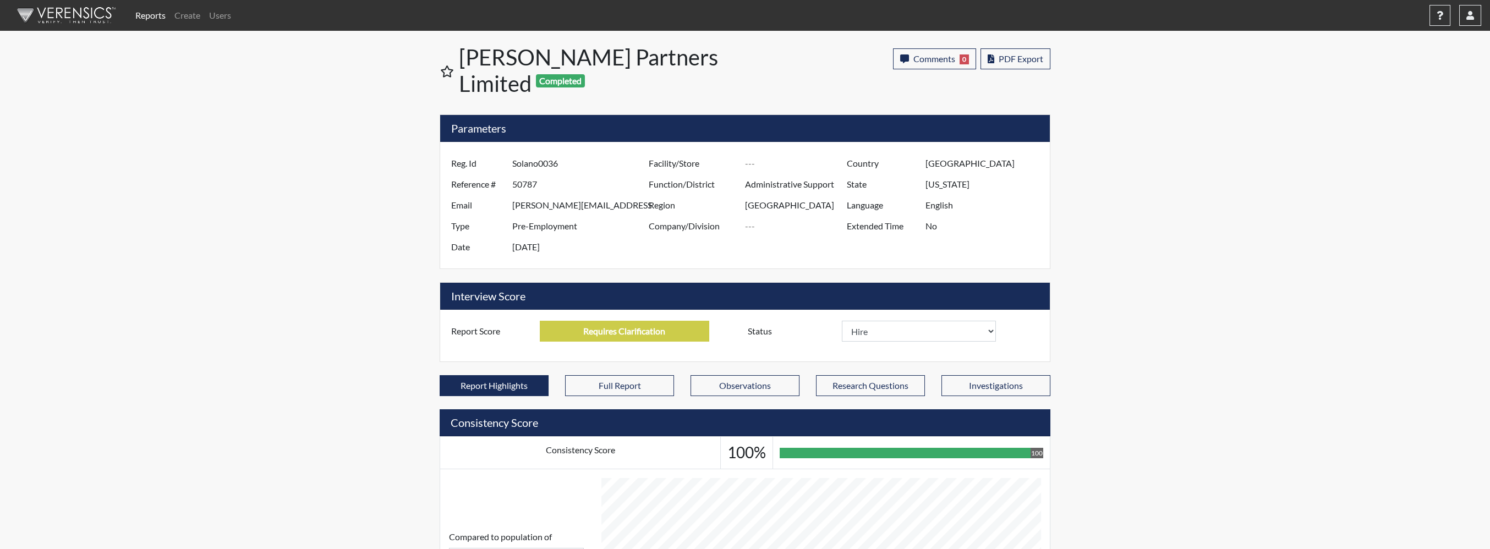
select select
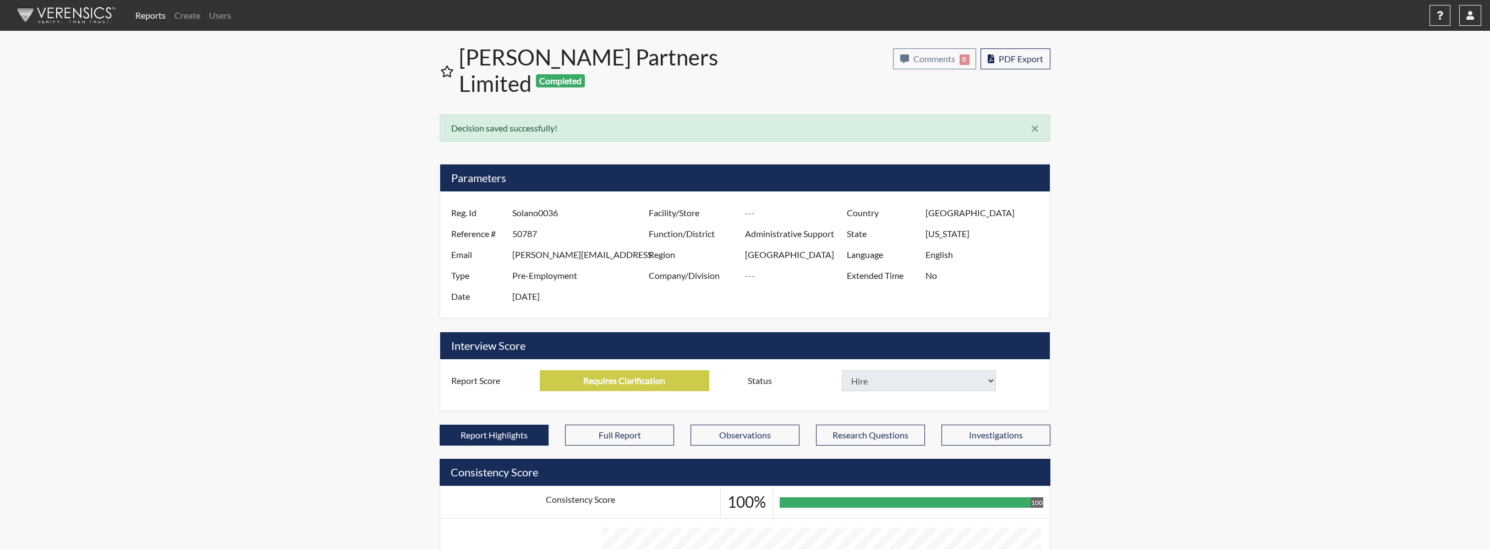
select select
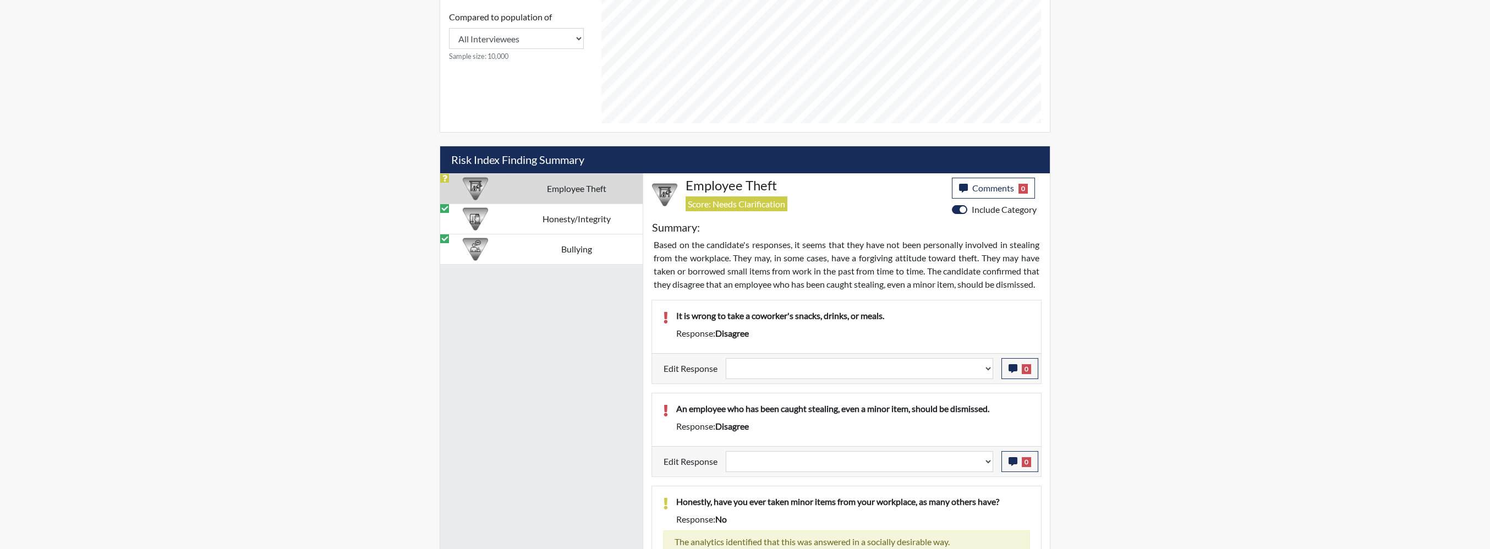
scroll to position [713, 0]
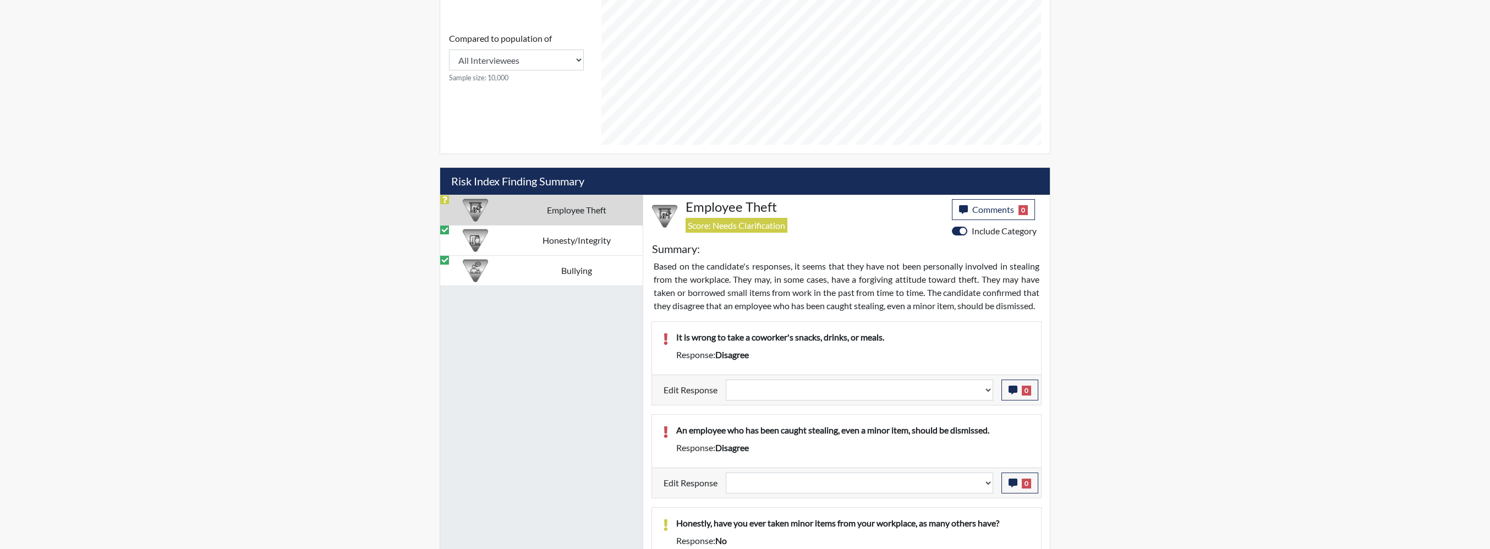
scroll to position [548, 0]
click at [582, 226] on td "Honesty/Integrity" at bounding box center [576, 241] width 133 height 30
select select
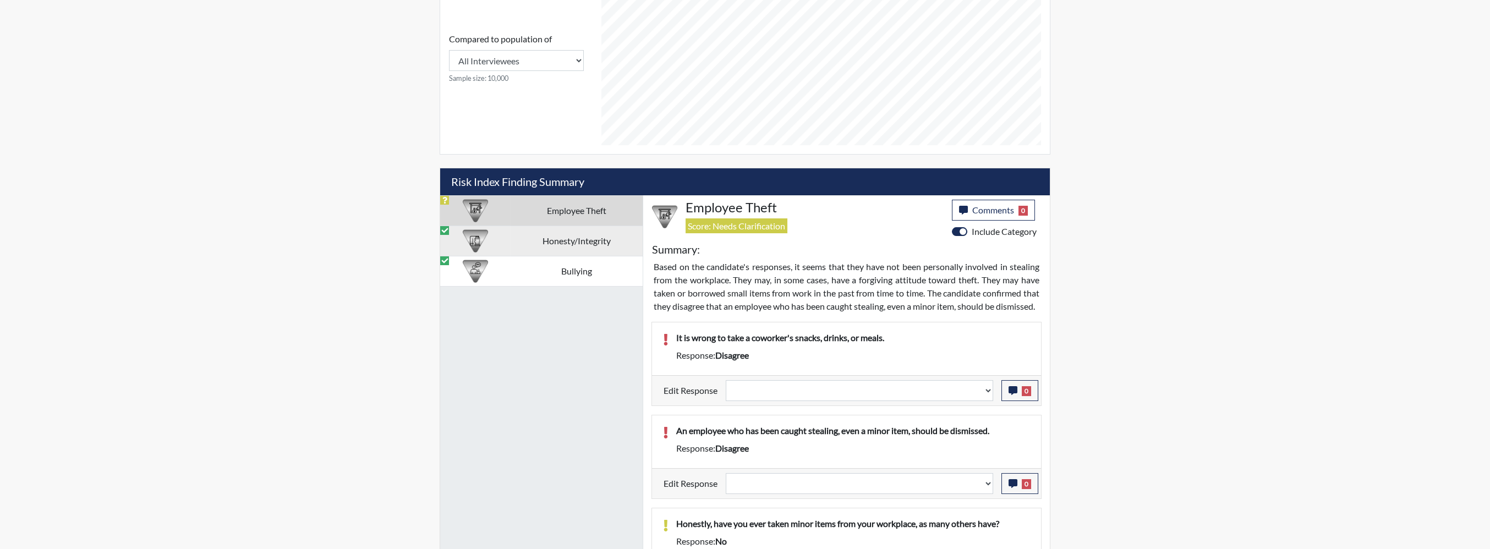
select select
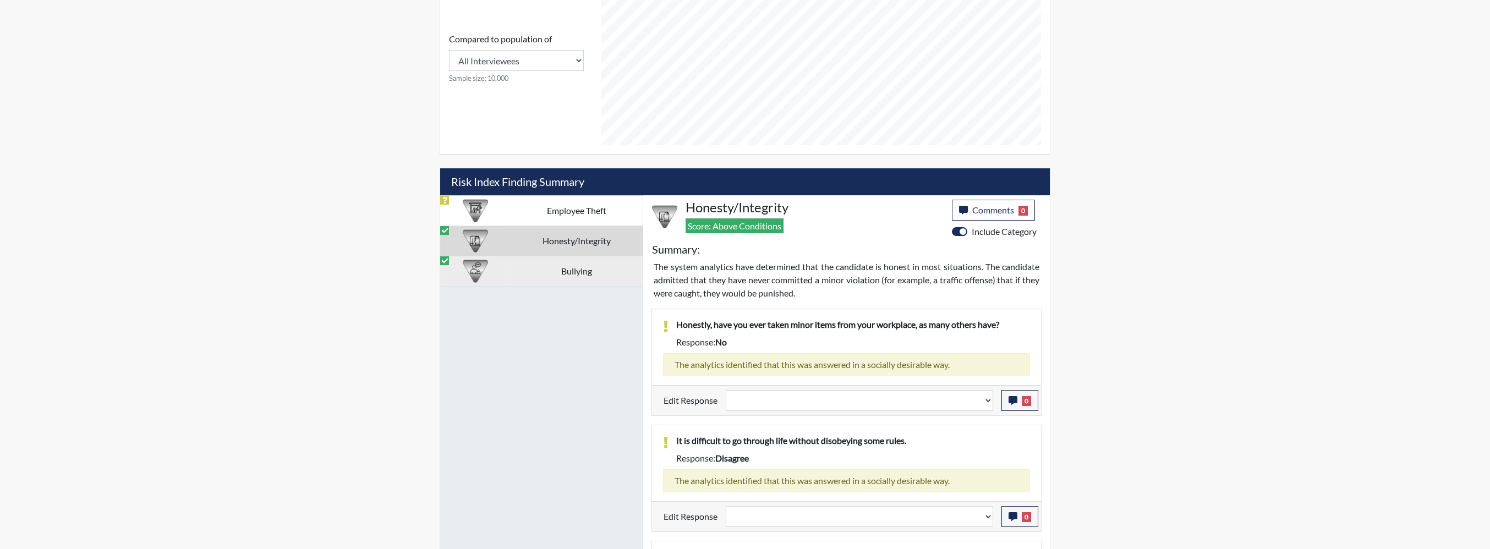
click at [582, 256] on td "Bullying" at bounding box center [576, 271] width 133 height 30
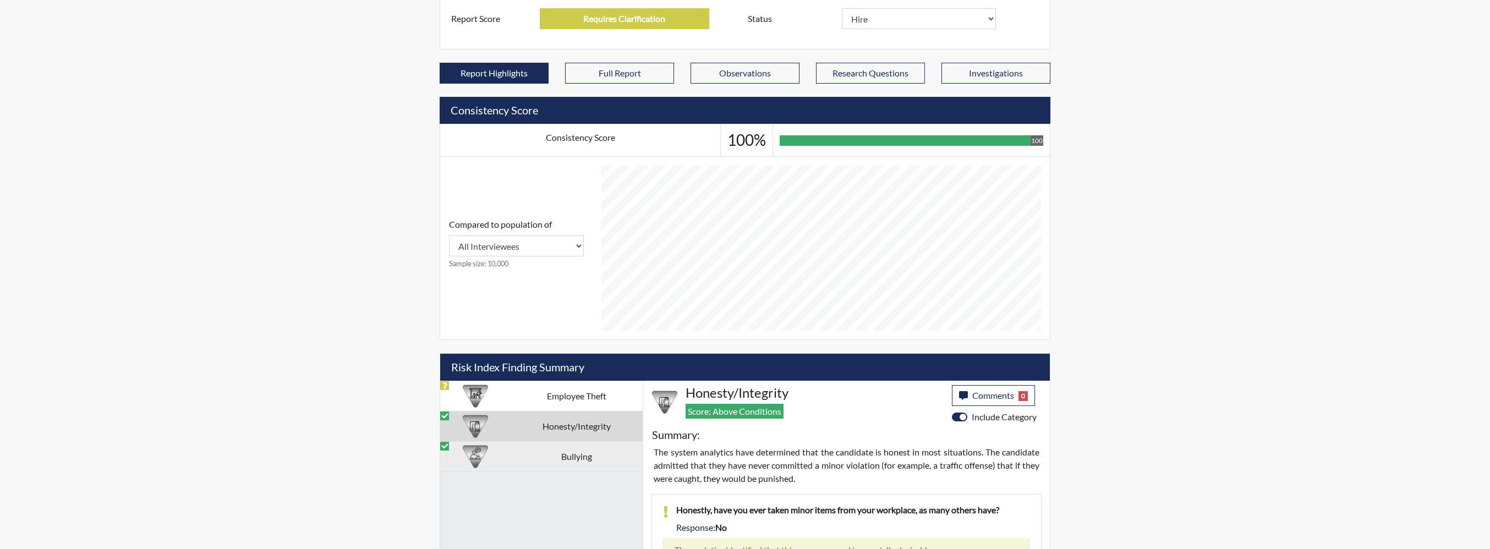
select select
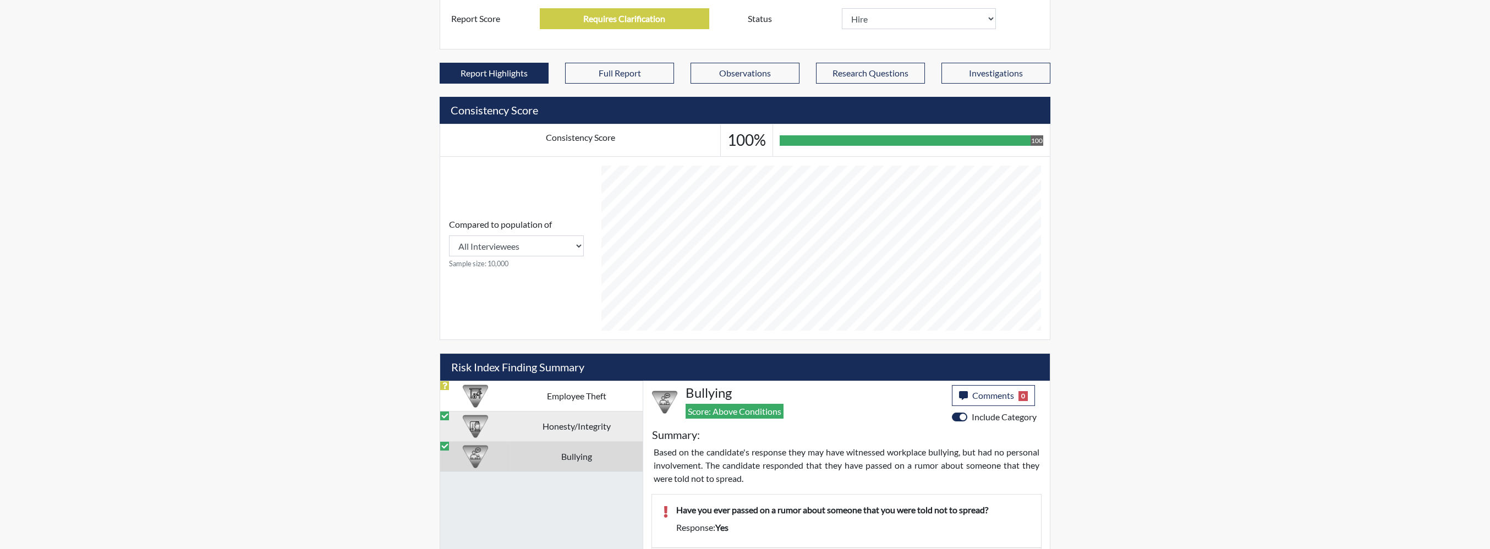
click at [578, 411] on td "Honesty/Integrity" at bounding box center [576, 426] width 133 height 30
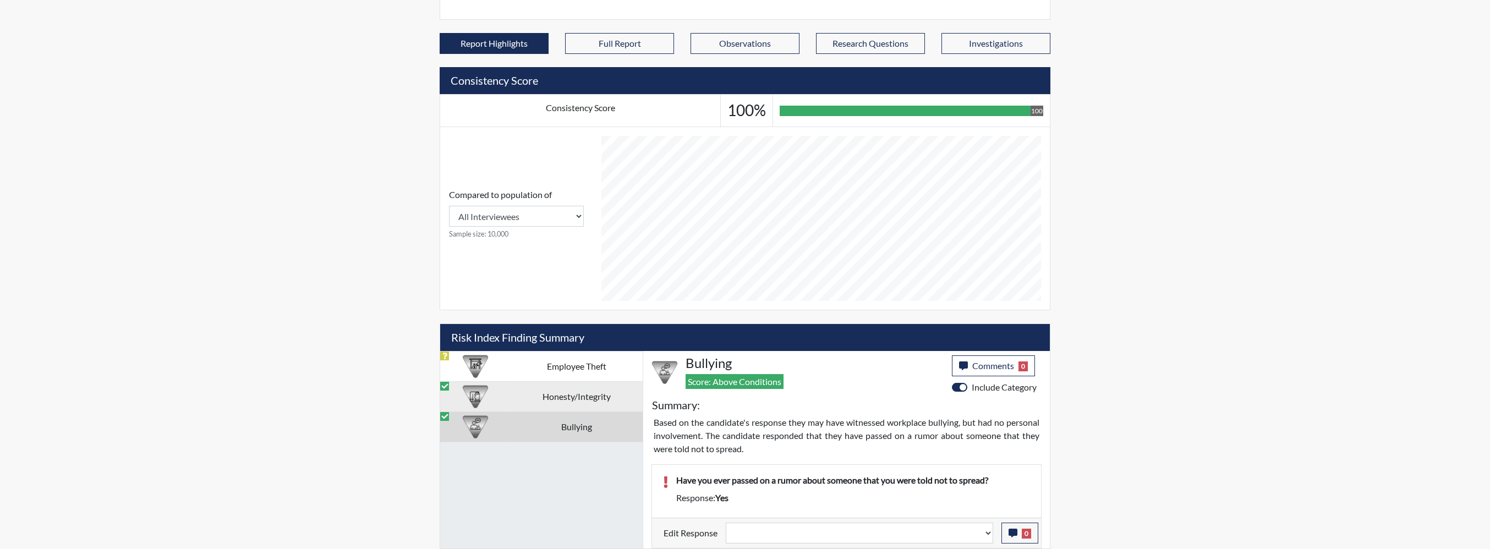
select select
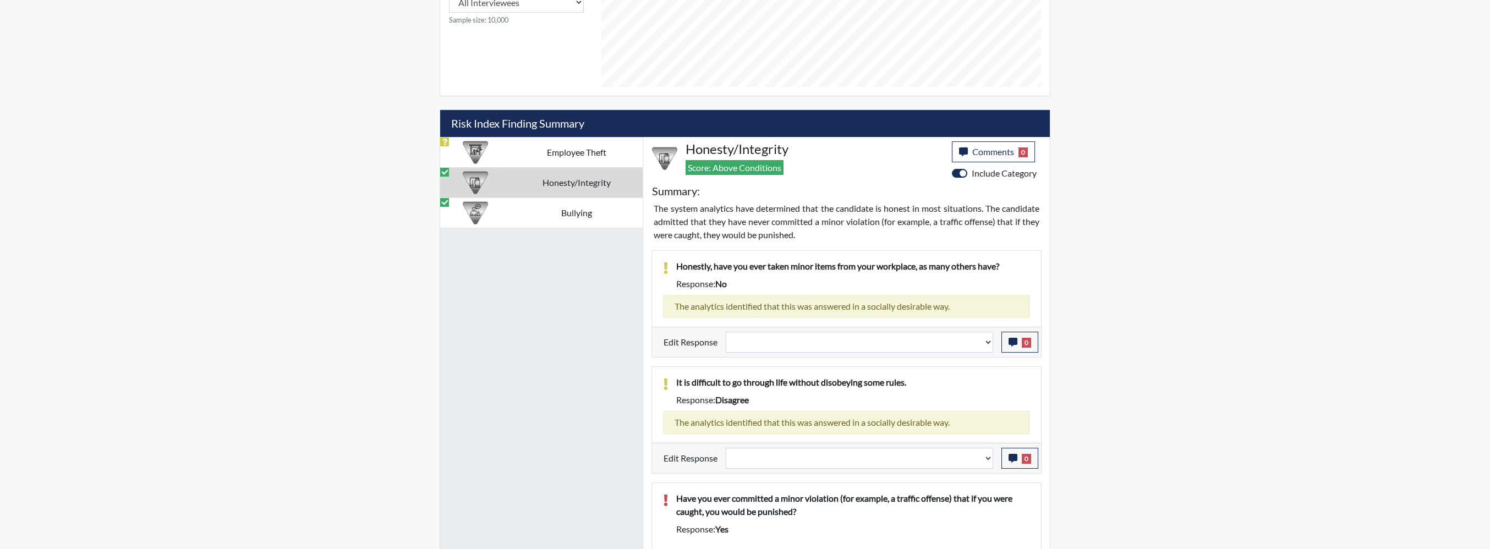
scroll to position [607, 0]
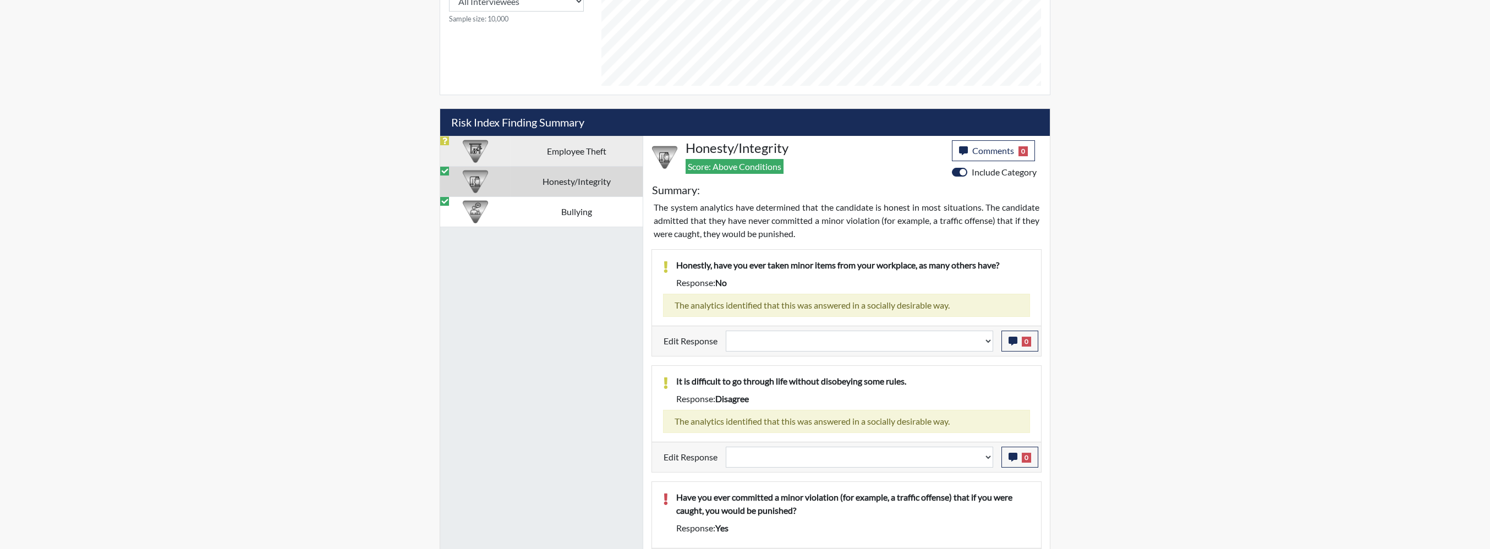
click at [550, 136] on td "Employee Theft" at bounding box center [576, 151] width 133 height 30
select select
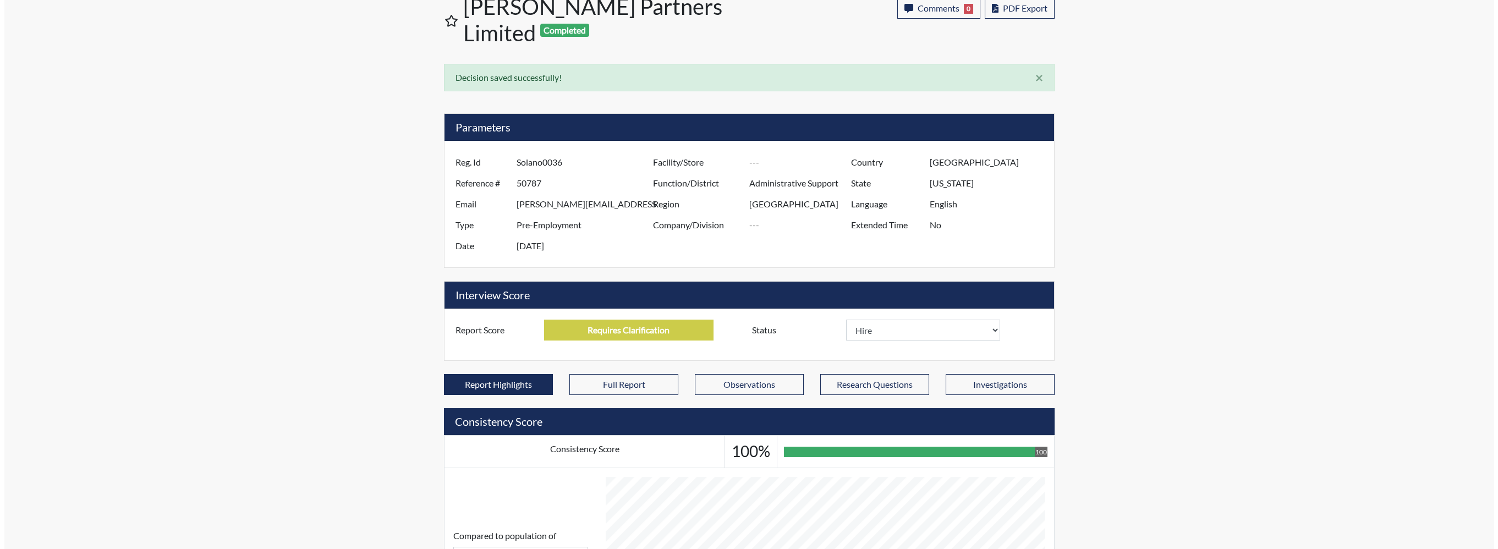
scroll to position [0, 0]
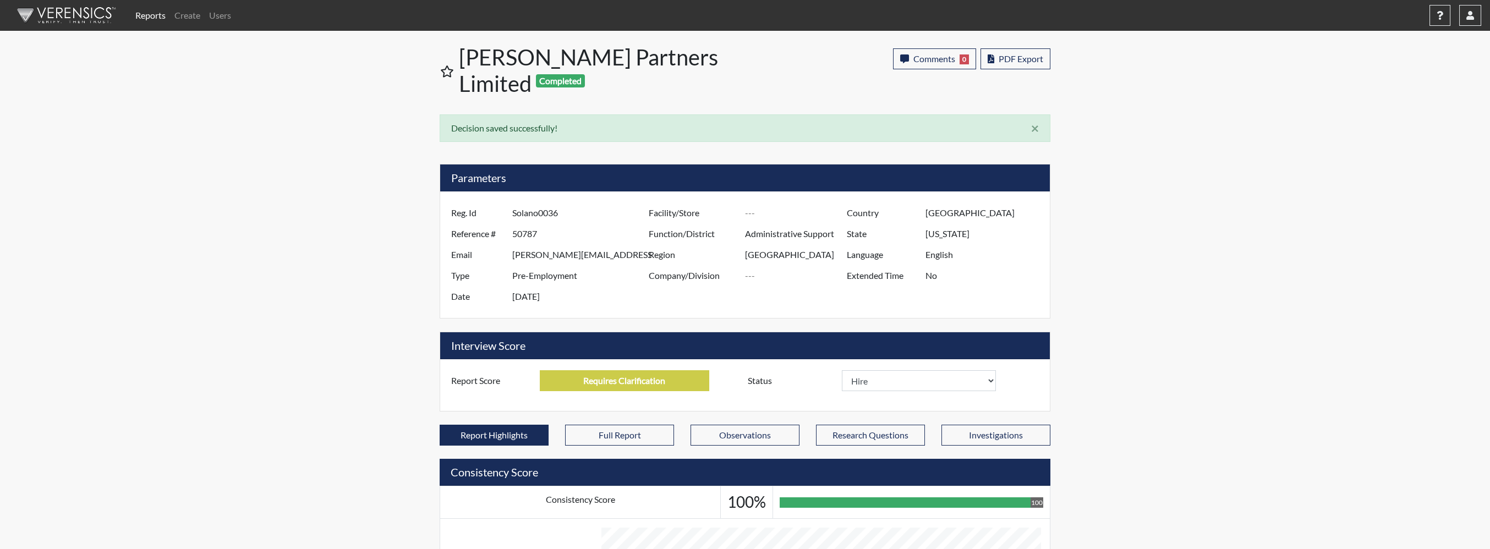
click at [156, 13] on link "Reports" at bounding box center [150, 15] width 39 height 22
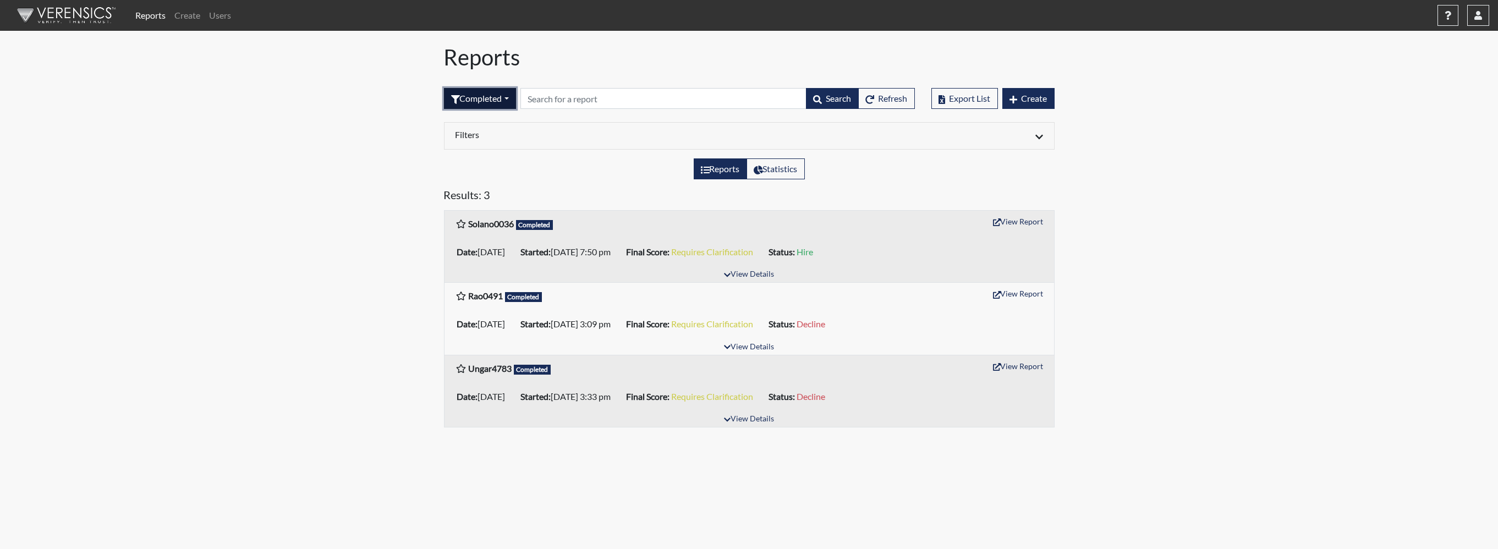
click at [455, 91] on button "Completed" at bounding box center [480, 98] width 72 height 21
click at [459, 119] on button "All" at bounding box center [488, 123] width 87 height 18
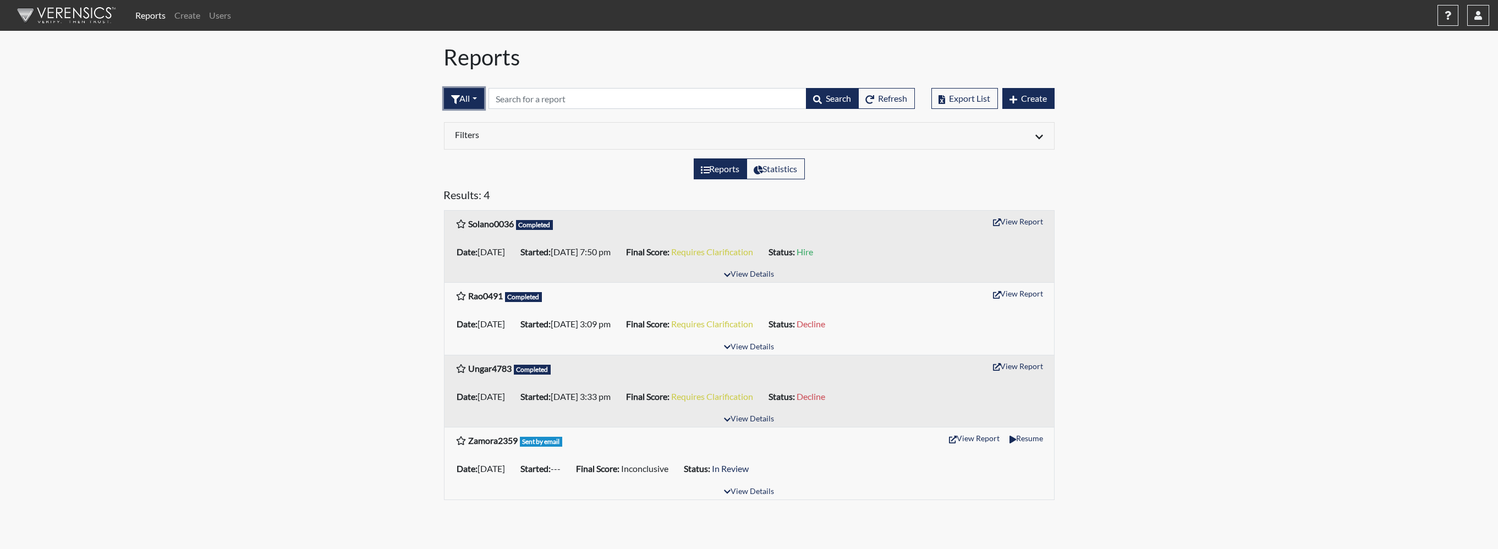
click at [469, 97] on button "All" at bounding box center [464, 98] width 40 height 21
click at [459, 158] on button "Sent by email" at bounding box center [488, 159] width 87 height 18
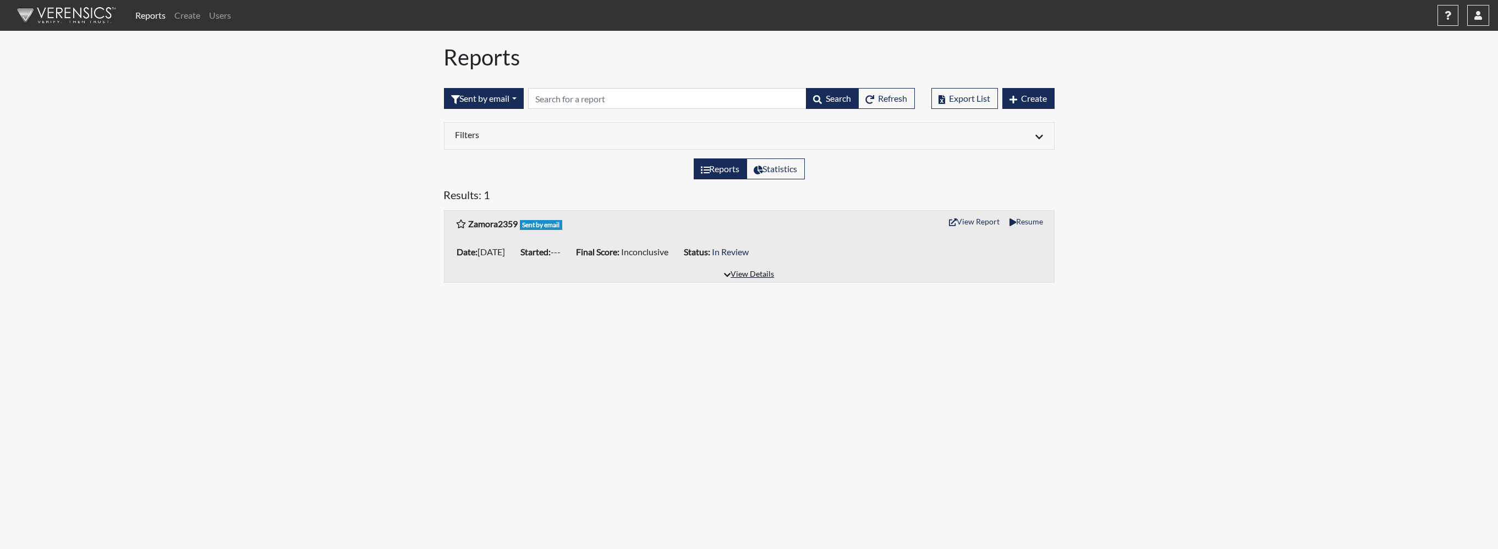
click at [745, 275] on button "View Details" at bounding box center [749, 274] width 60 height 15
